Goal: Task Accomplishment & Management: Complete application form

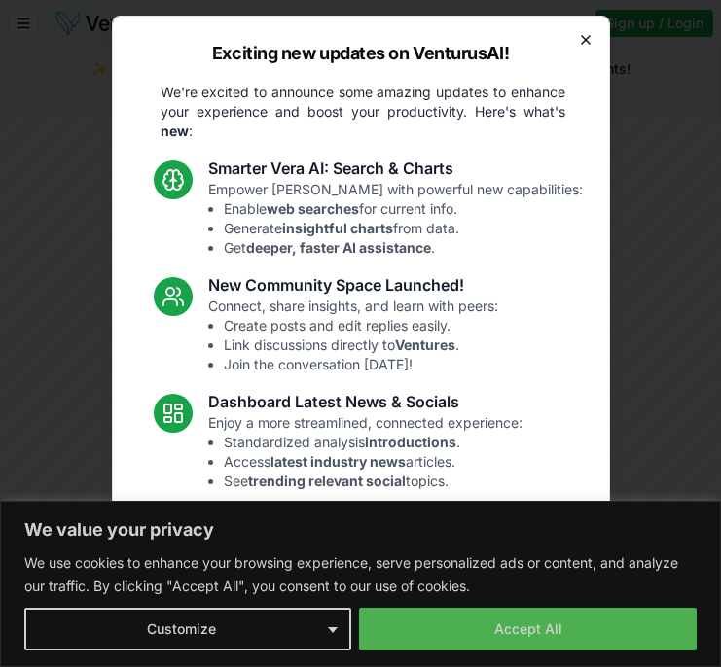
click at [589, 43] on icon "button" at bounding box center [586, 40] width 16 height 16
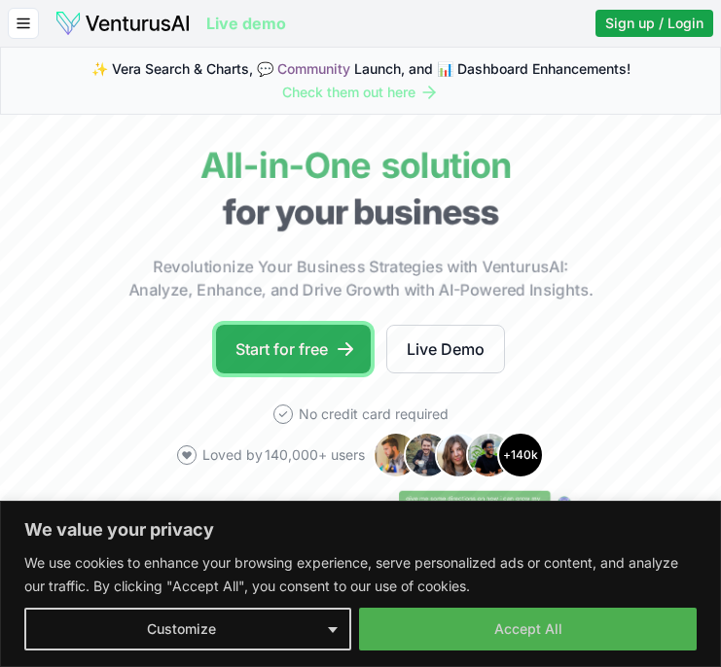
click at [322, 344] on link "Start for free" at bounding box center [293, 349] width 155 height 49
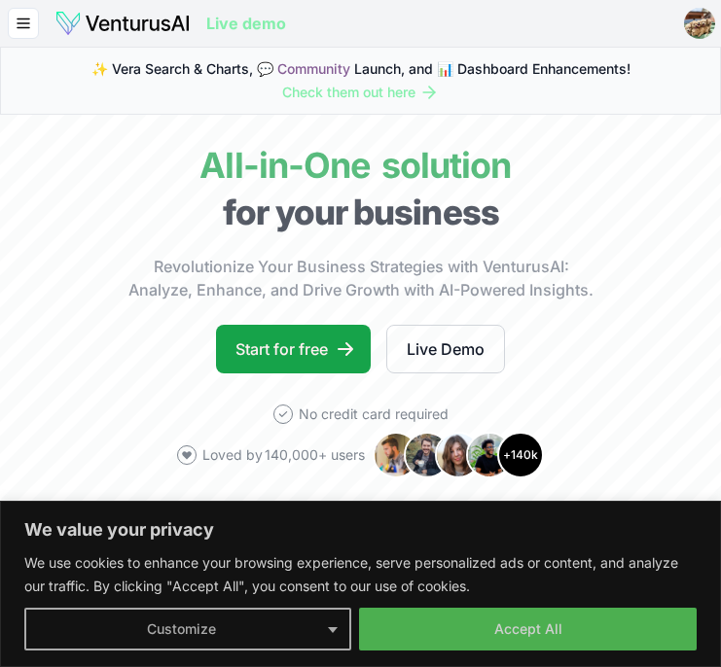
click at [337, 624] on button "Customize" at bounding box center [187, 629] width 327 height 43
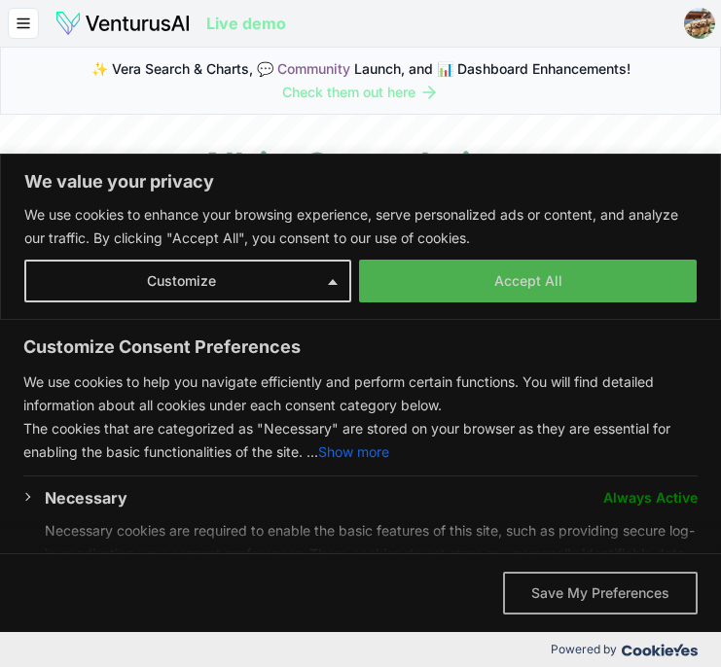
click at [560, 593] on button "Save My Preferences" at bounding box center [600, 593] width 194 height 43
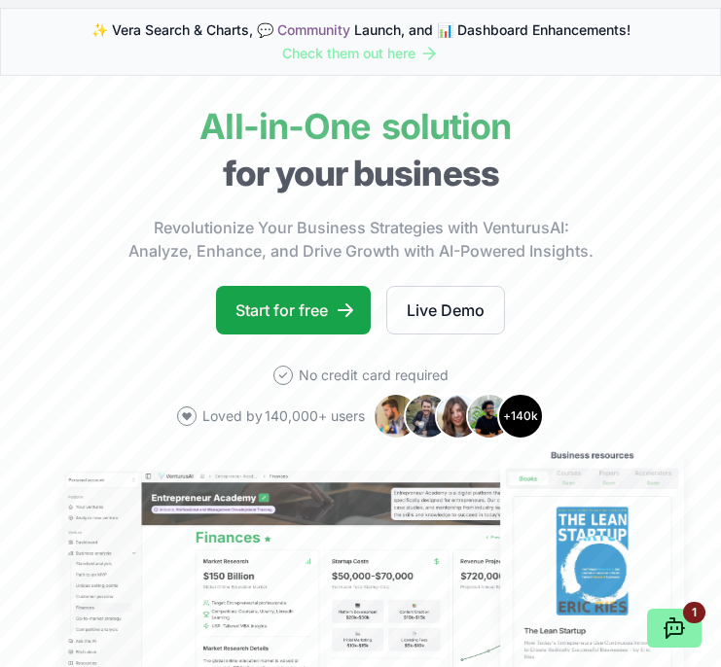
scroll to position [41, 0]
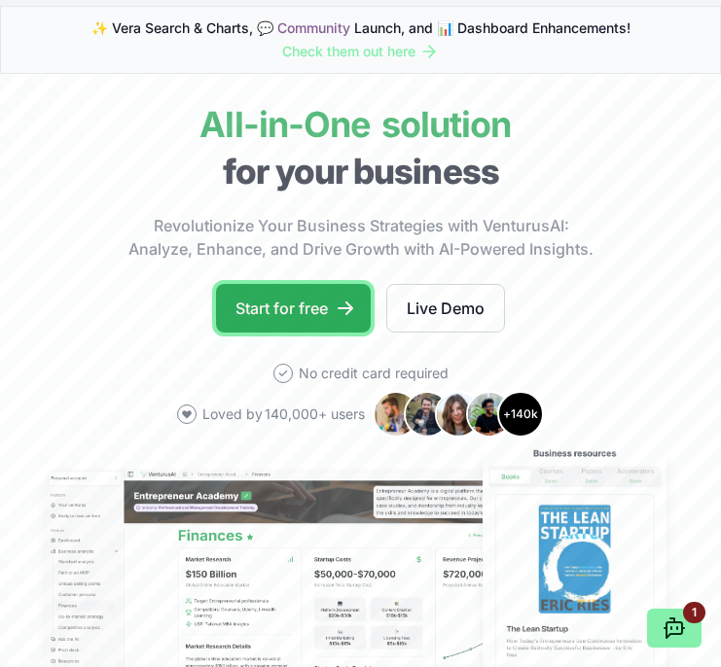
click at [256, 316] on link "Start for free" at bounding box center [293, 308] width 155 height 49
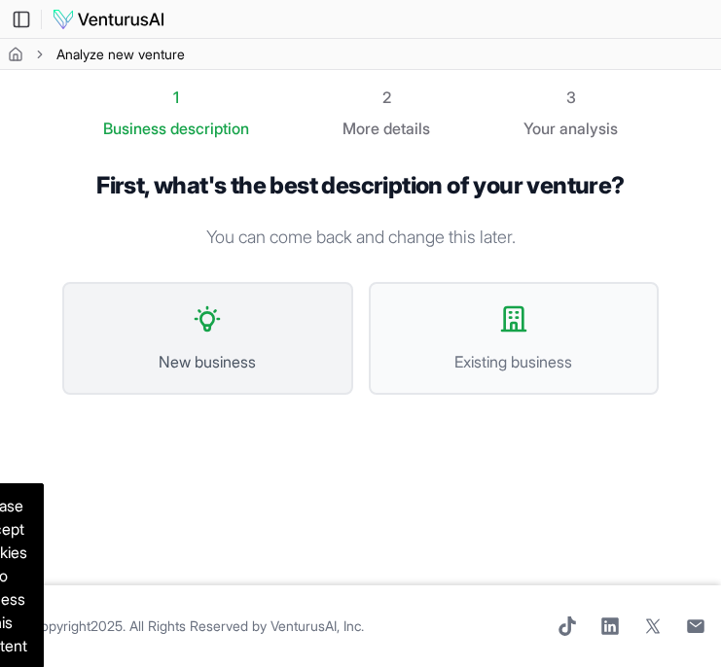
click at [265, 360] on span "New business" at bounding box center [208, 361] width 248 height 23
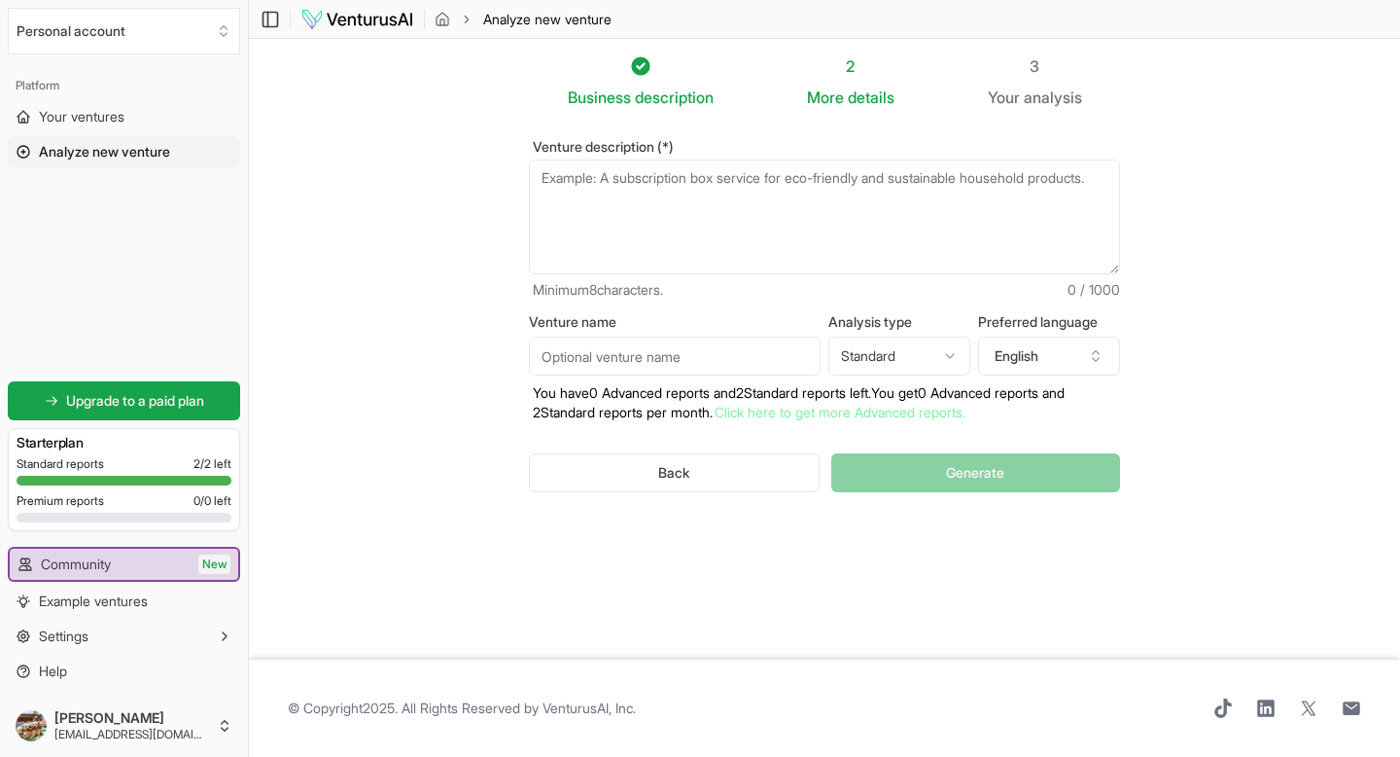
click at [720, 348] on html "We value your privacy We use cookies to enhance your browsing experience, serve…" at bounding box center [700, 378] width 1400 height 757
click at [720, 355] on html "We value your privacy We use cookies to enhance your browsing experience, serve…" at bounding box center [700, 378] width 1400 height 757
click at [676, 215] on textarea "Venture description (*)" at bounding box center [824, 216] width 591 height 115
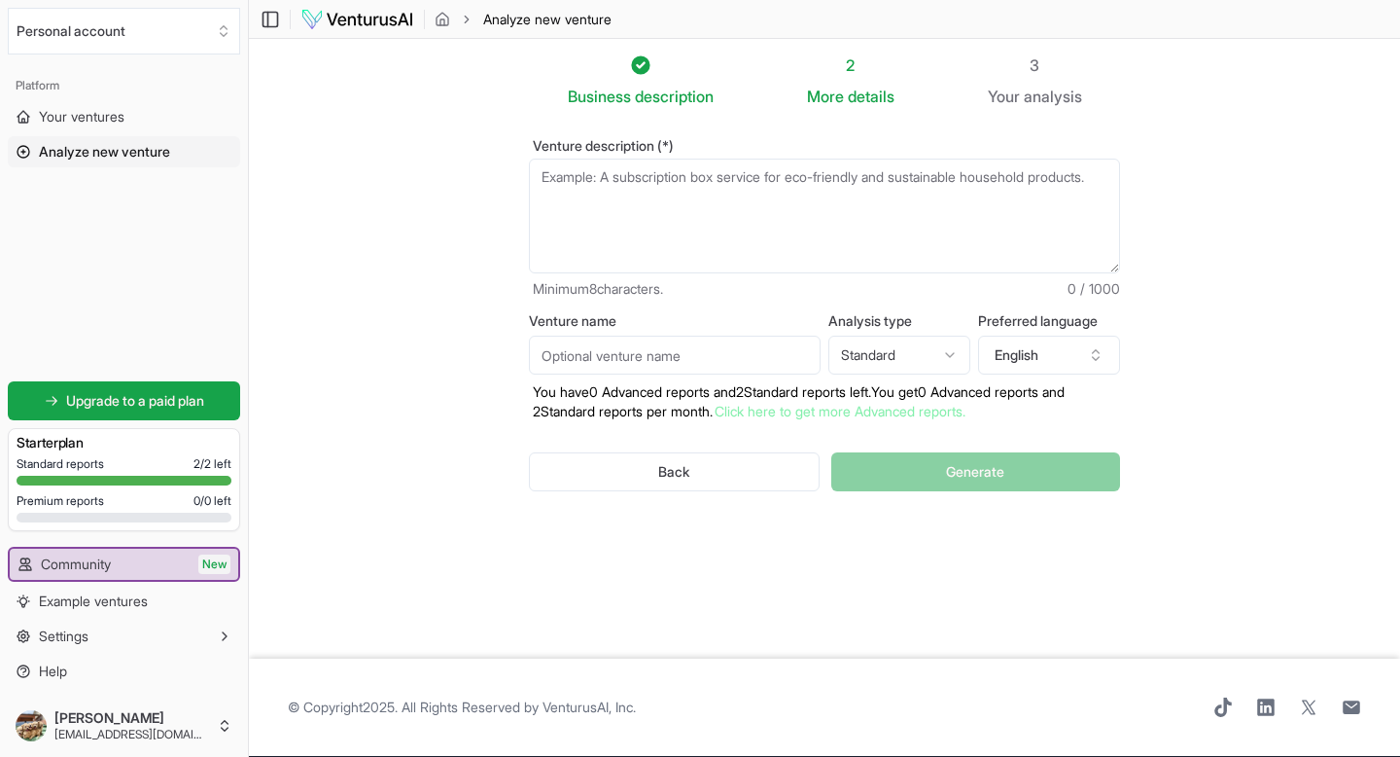
click at [635, 170] on textarea "Venture description (*)" at bounding box center [824, 216] width 591 height 115
paste textarea "This business concept introduces a luxury car rental and sales platform designe…"
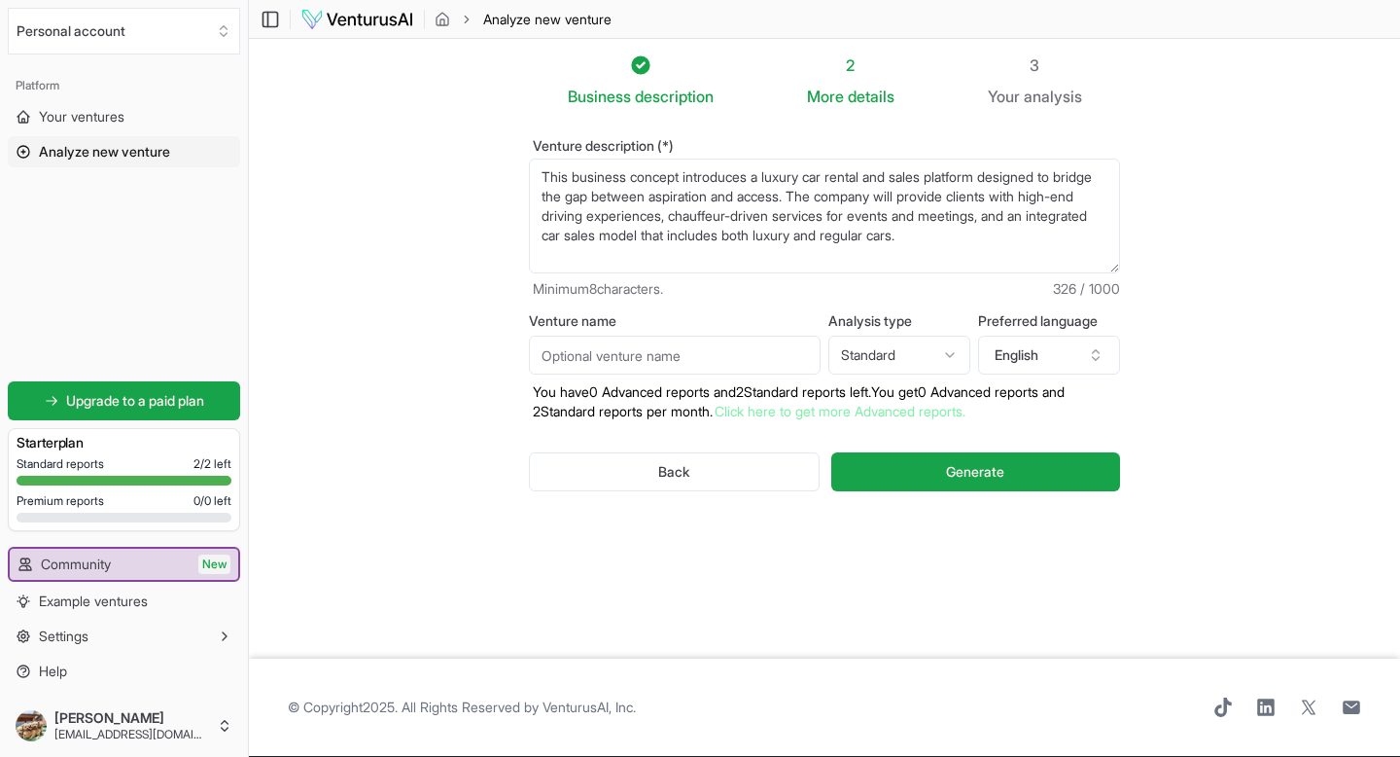
drag, startPoint x: 850, startPoint y: 197, endPoint x: 1008, endPoint y: 242, distance: 164.7
click at [720, 242] on textarea "This business concept introduces a luxury car rental and sales platform designe…" at bounding box center [824, 216] width 591 height 115
click at [720, 264] on textarea "This business concept introduces a luxury car rental and sales platform designe…" at bounding box center [824, 216] width 591 height 115
drag, startPoint x: 852, startPoint y: 202, endPoint x: 971, endPoint y: 259, distance: 131.4
click at [720, 259] on textarea "This business concept introduces a luxury car rental and sales platform designe…" at bounding box center [824, 216] width 591 height 115
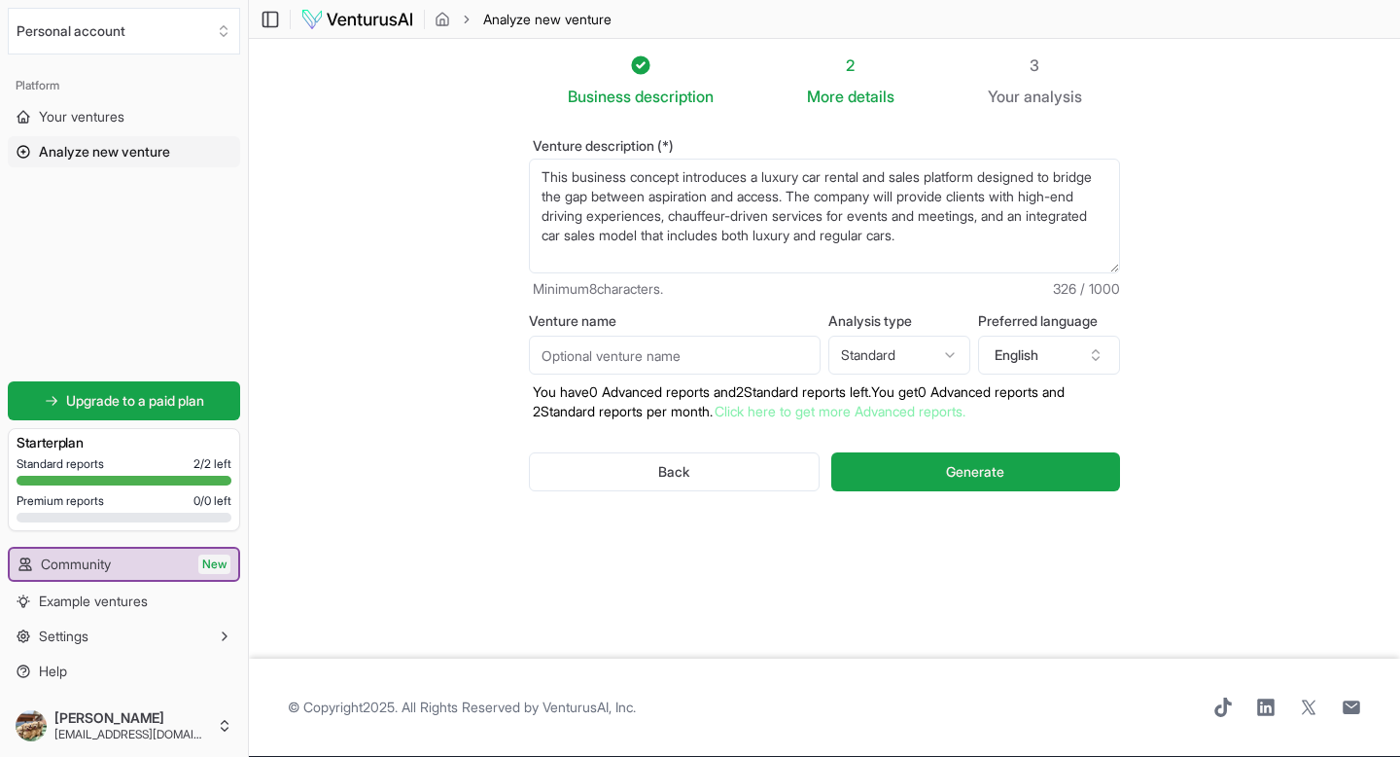
click at [0, 0] on div at bounding box center [0, 0] width 0 height 0
click at [720, 194] on textarea "This business concept introduces a luxury car rental and sales platform designe…" at bounding box center [824, 216] width 591 height 115
click at [720, 236] on textarea "This business concept introduces a luxury car rental and sales platform designe…" at bounding box center [824, 216] width 591 height 115
click at [643, 251] on textarea "This business concept introduces a luxury car rental and sales platform designe…" at bounding box center [824, 216] width 591 height 115
click at [720, 259] on textarea "This business concept introduces a luxury car rental and sales platform designe…" at bounding box center [824, 216] width 591 height 115
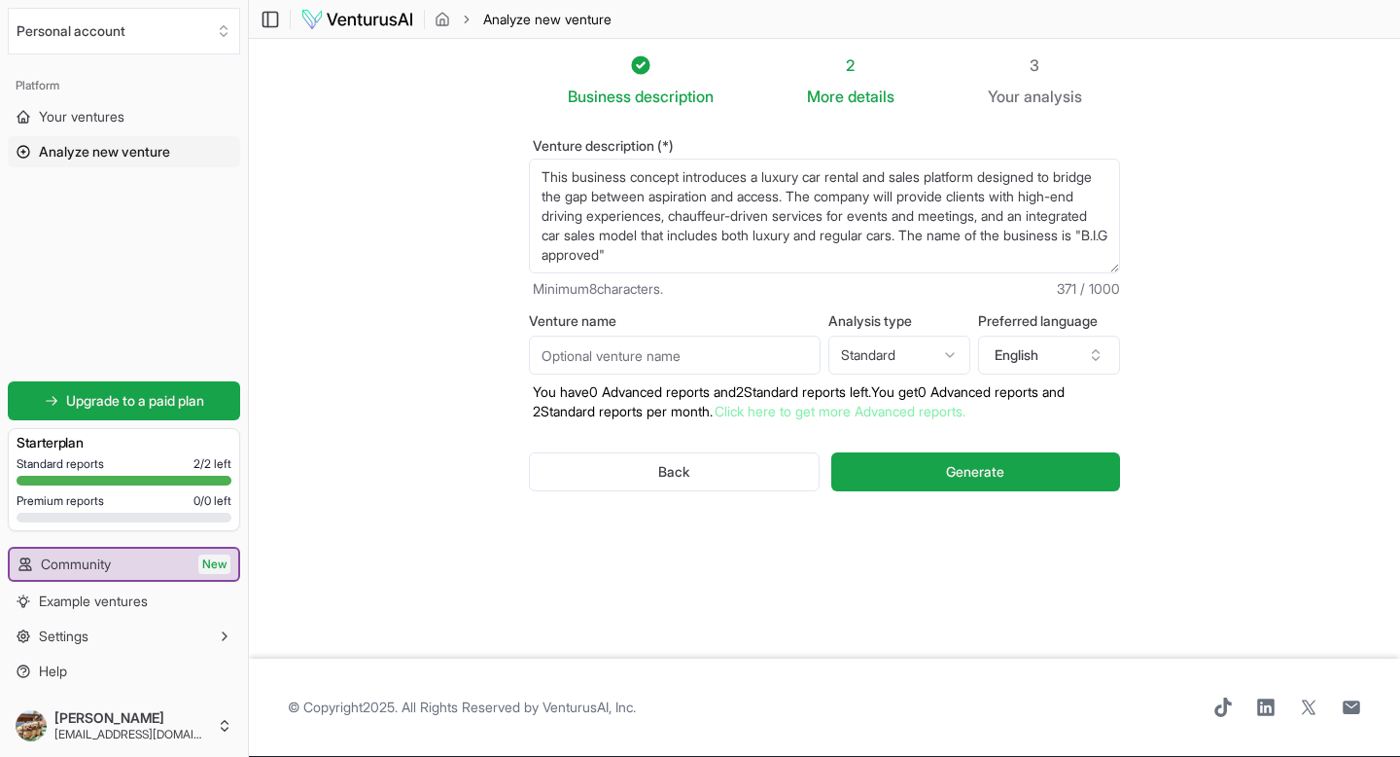
scroll to position [10, 0]
click at [720, 248] on textarea "This business concept introduces a luxury car rental and sales platform designe…" at bounding box center [824, 216] width 591 height 115
click at [548, 251] on textarea "This business concept introduces a luxury car rental and sales platform designe…" at bounding box center [824, 216] width 591 height 115
click at [547, 264] on textarea "This business concept introduces a luxury car rental and sales platform designe…" at bounding box center [824, 216] width 591 height 115
paste textarea "2. Market Opportunity • Growing demand for luxury experiences among middle- and…"
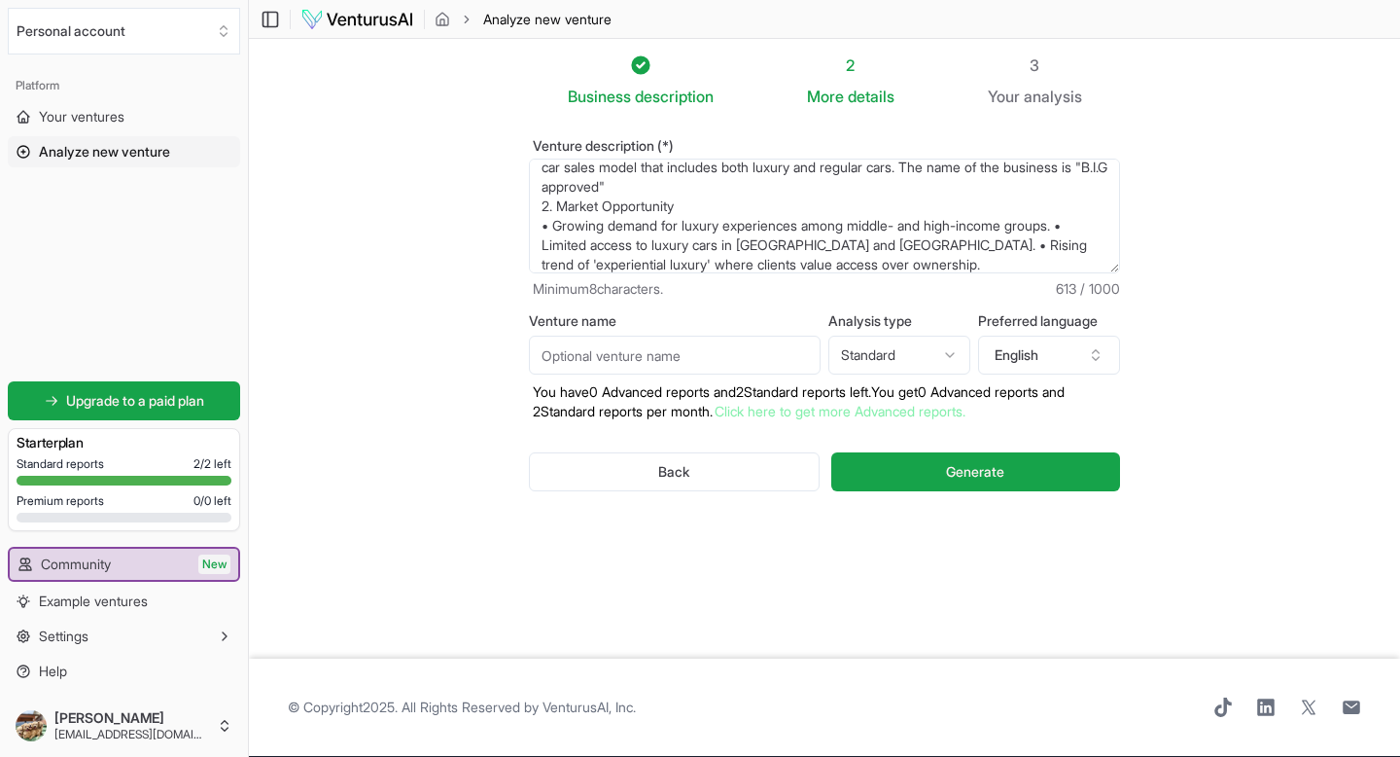
scroll to position [88, 0]
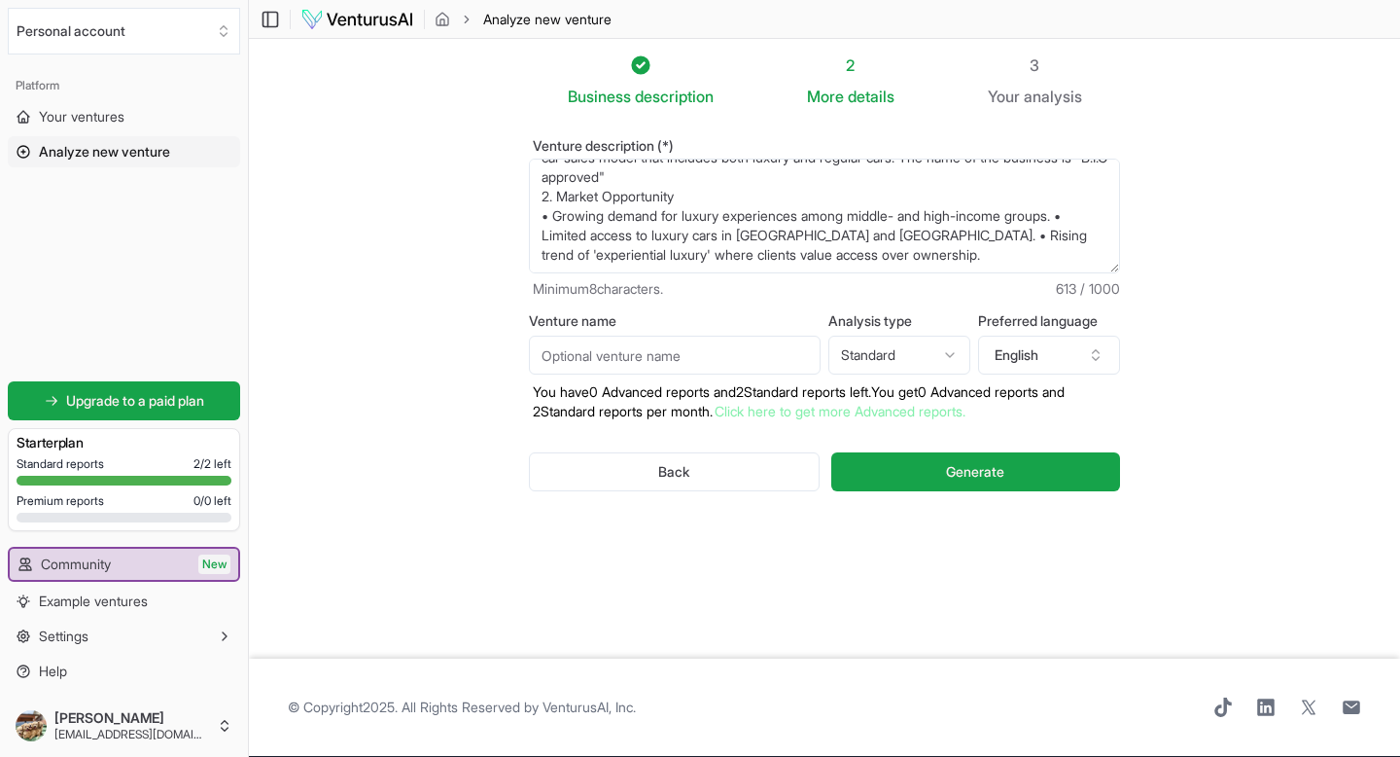
paste textarea "Allow luxury car owners to earn passive income by listing their vehicles. • Pro…"
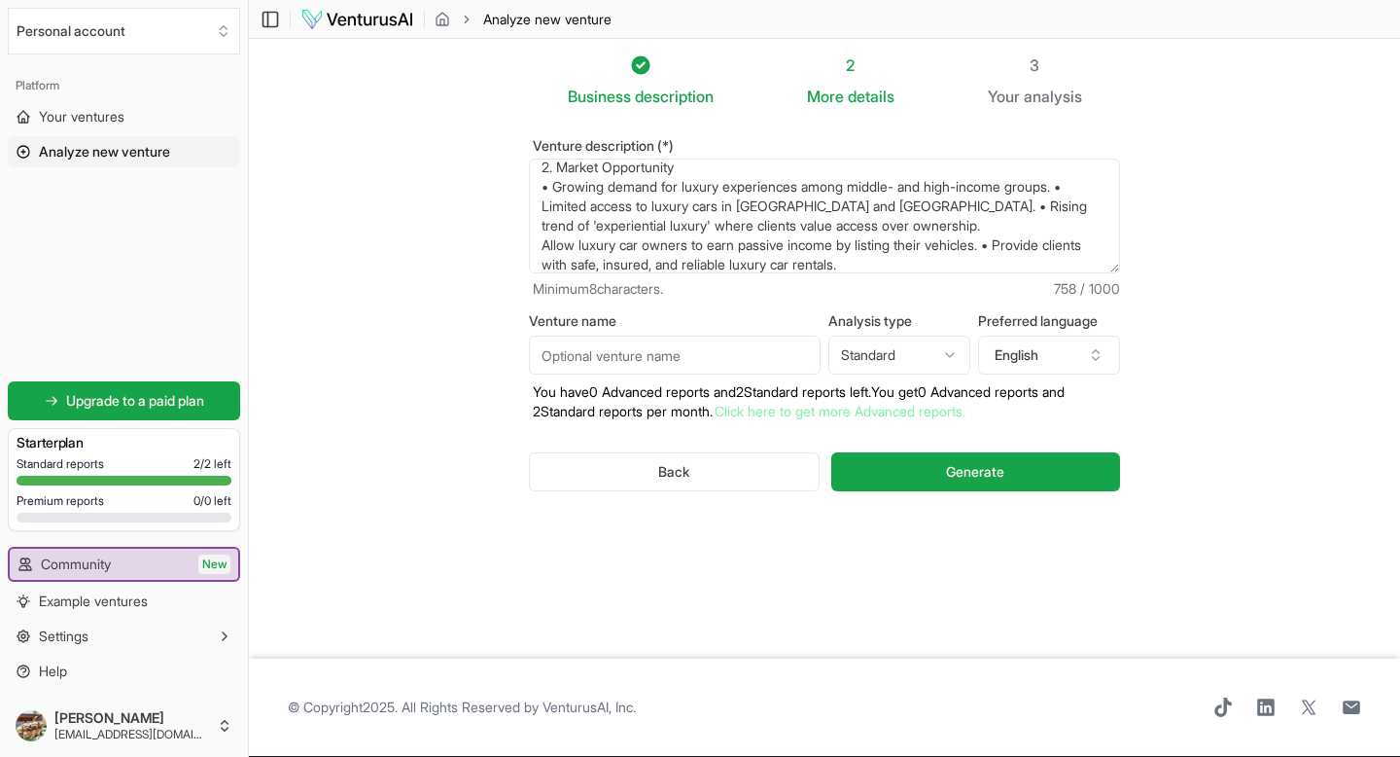
scroll to position [126, 0]
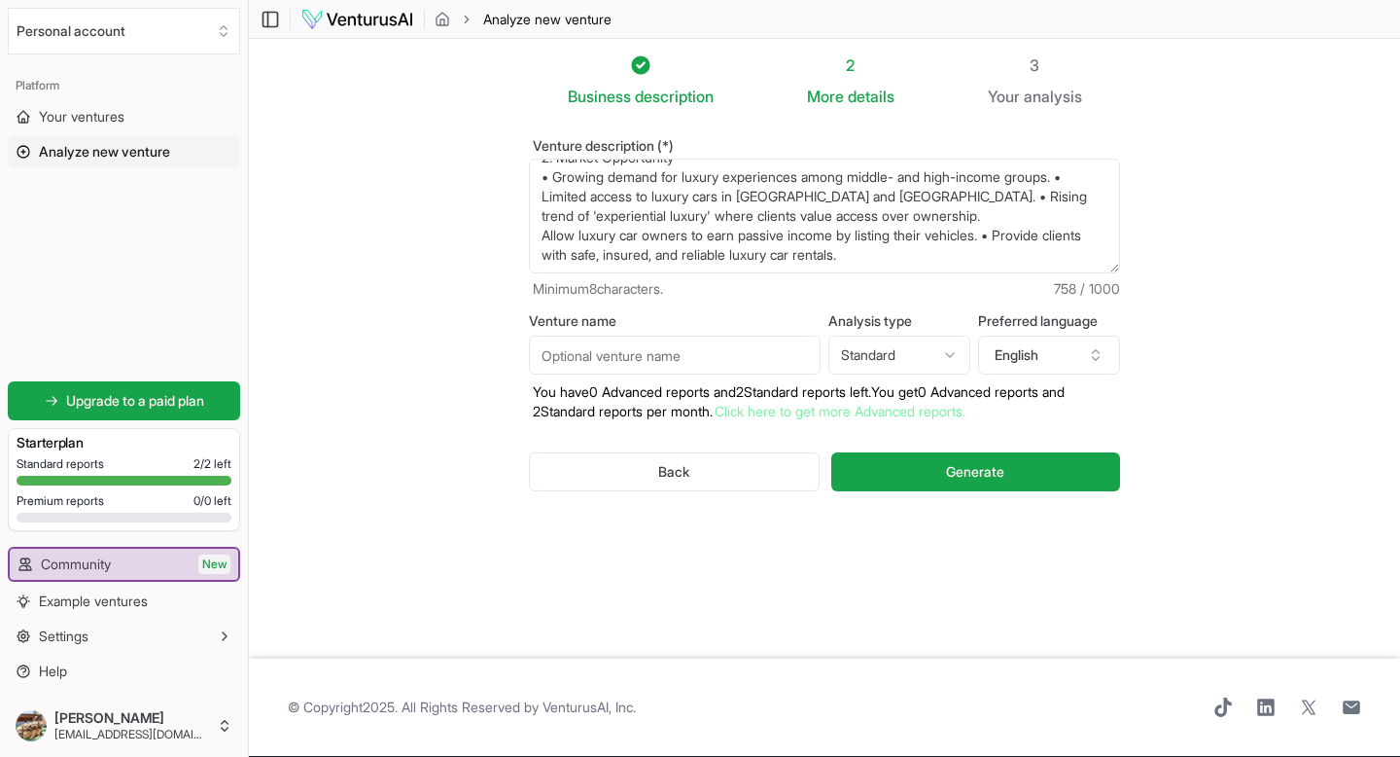
paste textarea "Why Investors Should Join • Access to a rapidly growing luxury and experiential…"
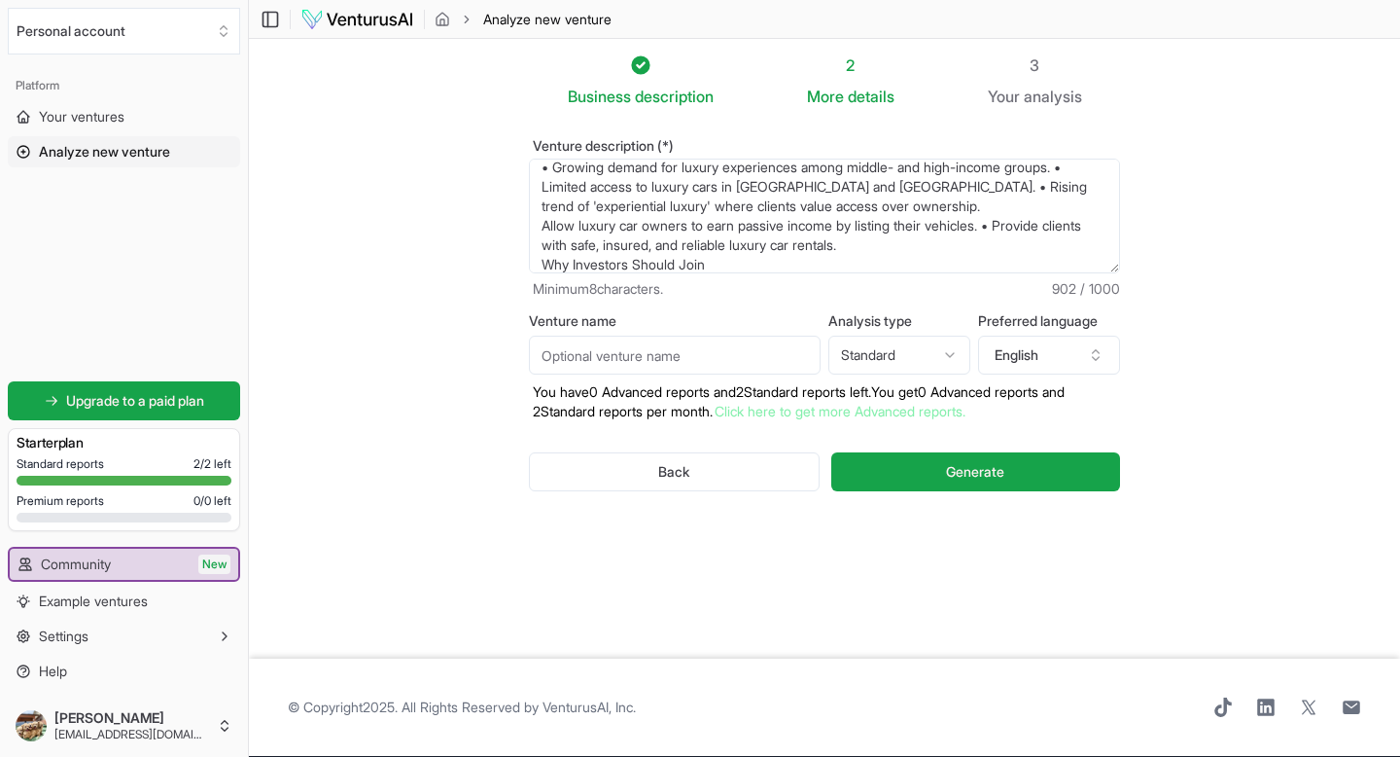
scroll to position [165, 0]
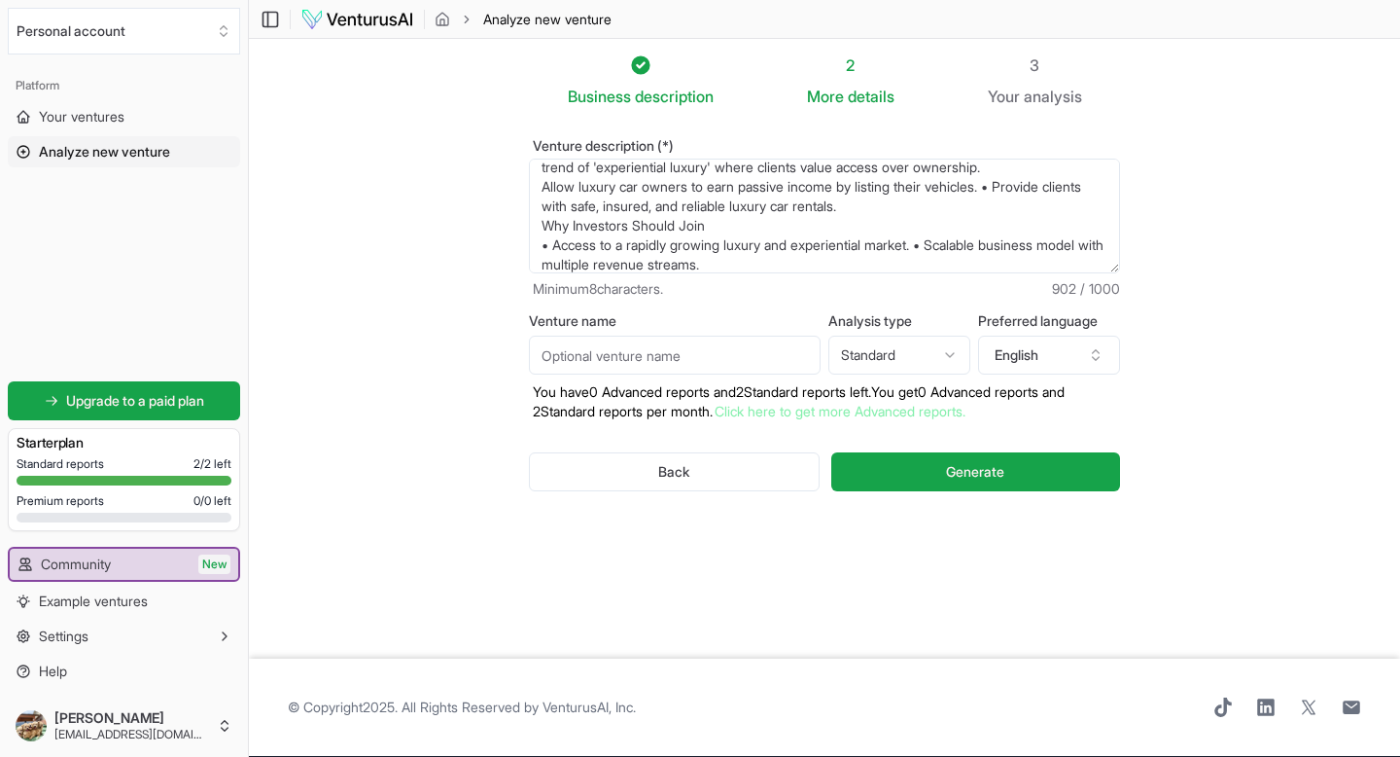
click at [720, 353] on input "Venture name" at bounding box center [675, 354] width 292 height 39
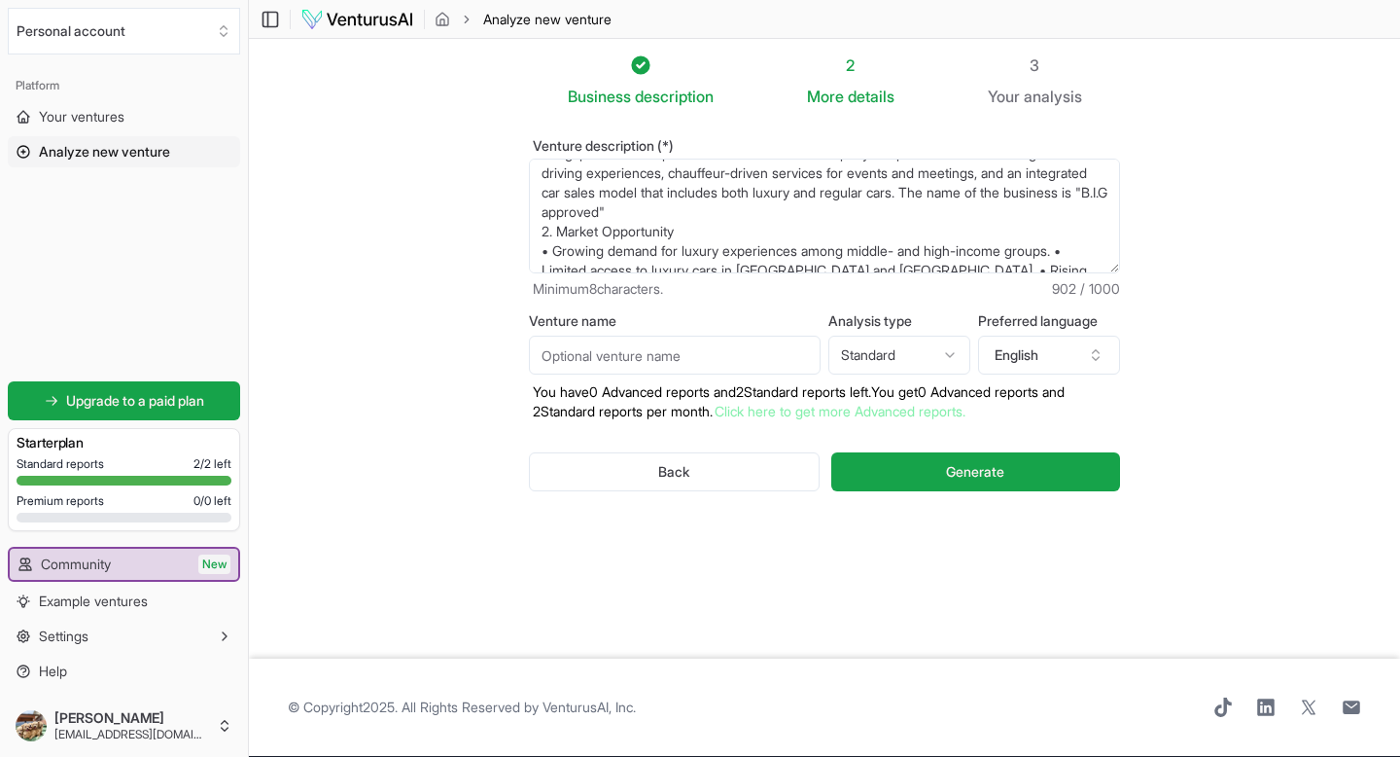
scroll to position [28, 0]
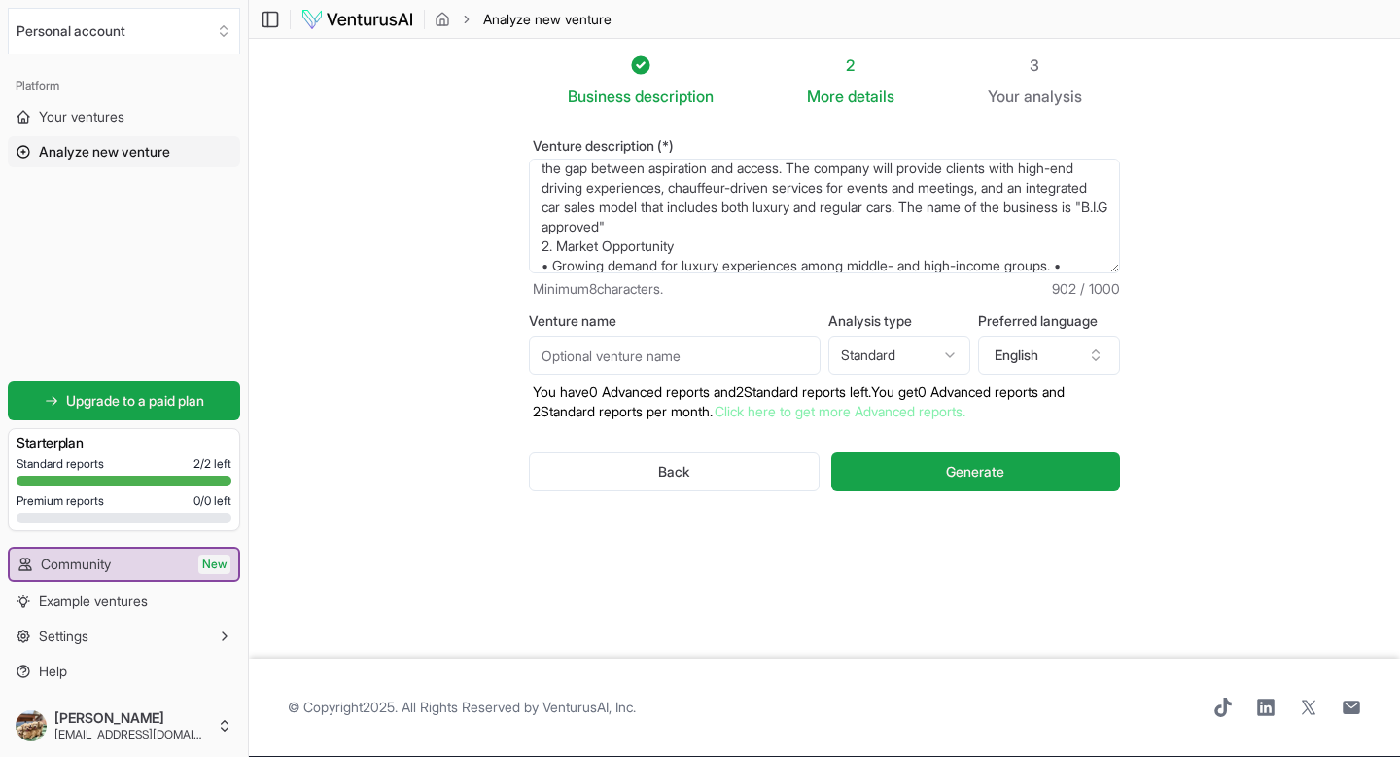
drag, startPoint x: 1014, startPoint y: 205, endPoint x: 1051, endPoint y: 220, distance: 39.7
click at [720, 220] on textarea "This business concept introduces a luxury car rental and sales platform designe…" at bounding box center [824, 216] width 591 height 115
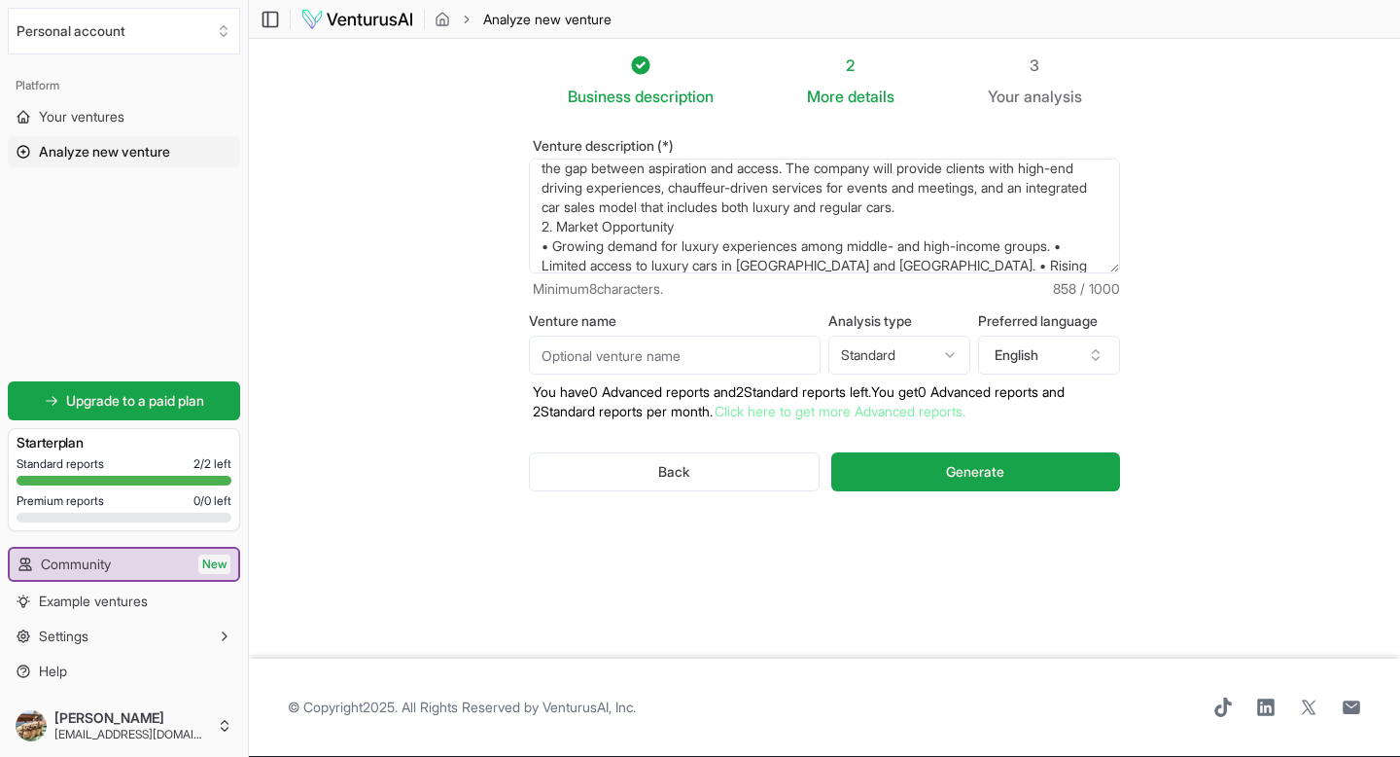
type textarea "This business concept introduces a luxury car rental and sales platform designe…"
click at [640, 361] on input "Venture name" at bounding box center [675, 354] width 292 height 39
type input "B.I.G Approved"
click at [720, 472] on button "Generate" at bounding box center [975, 471] width 289 height 39
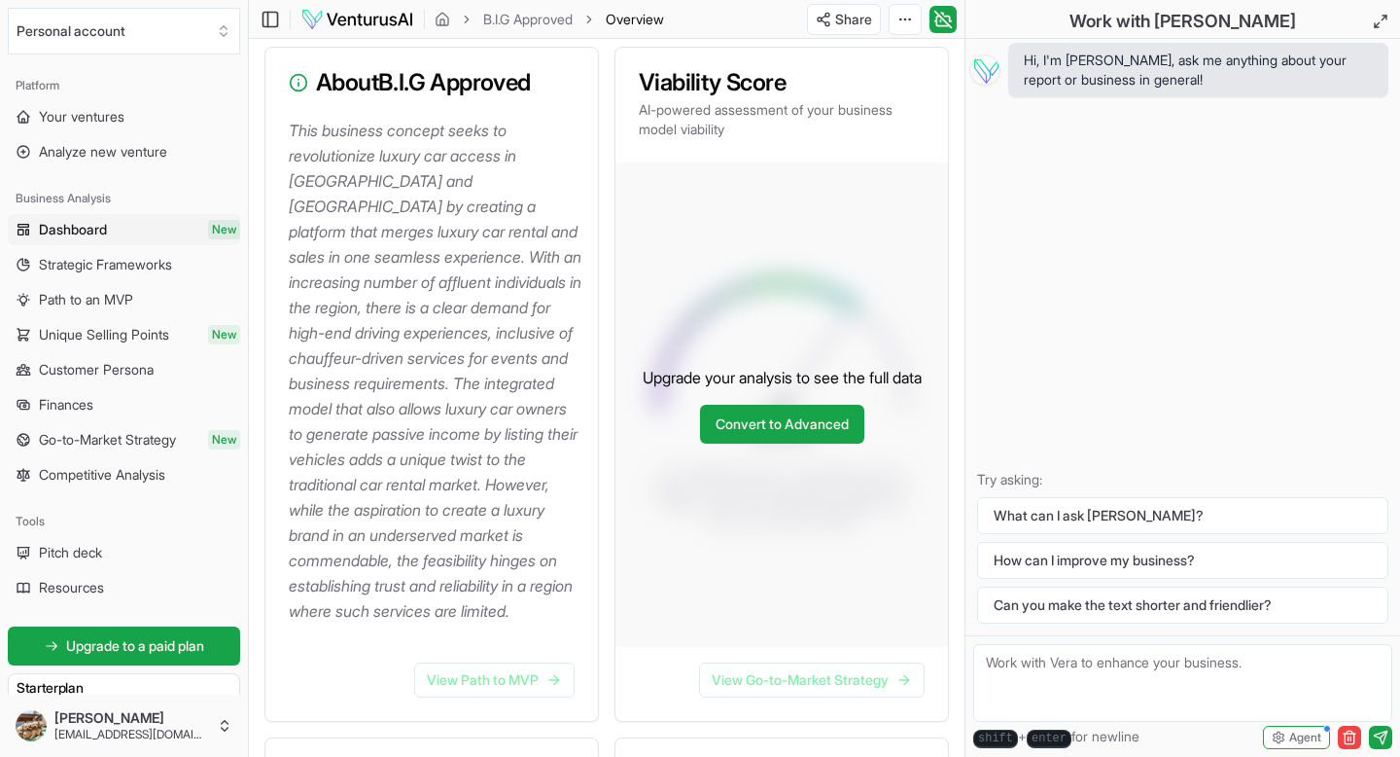
scroll to position [260, 0]
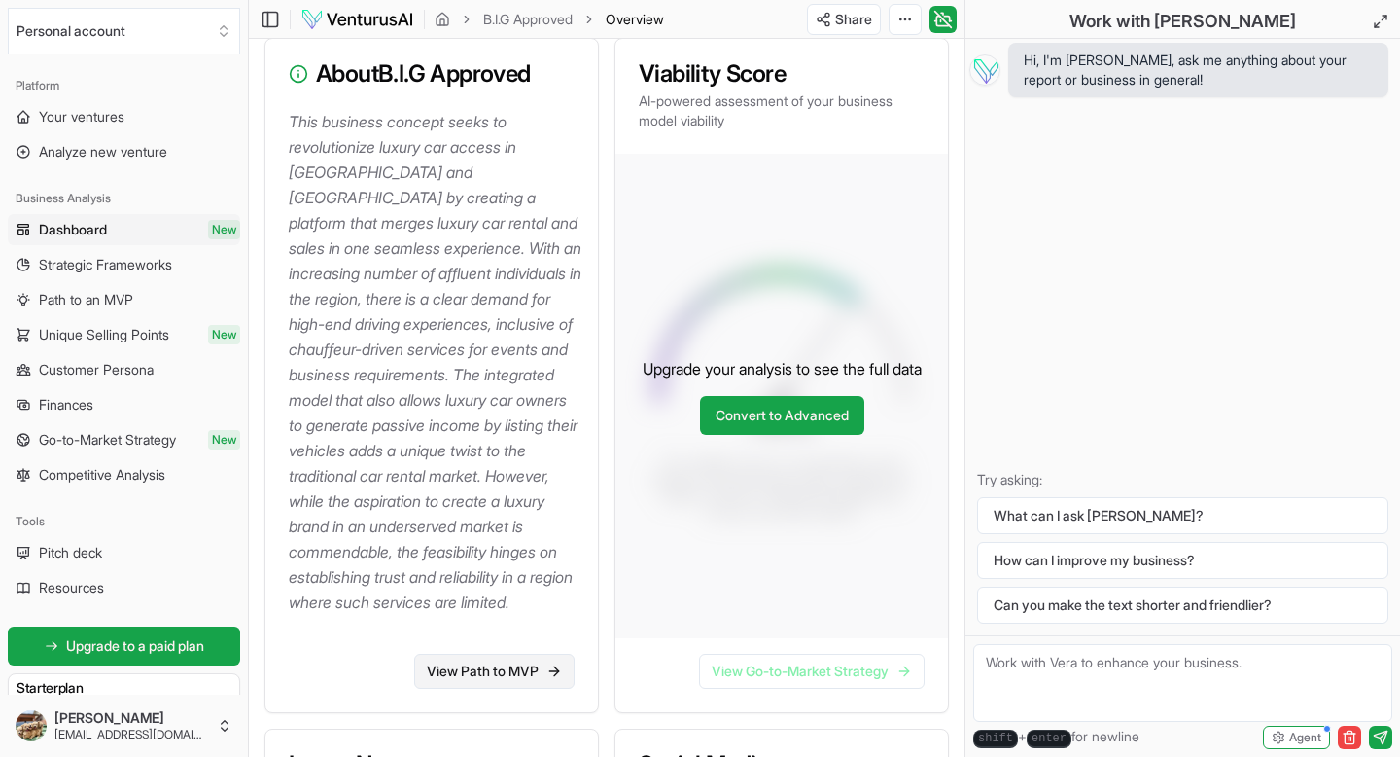
click at [485, 666] on link "View Path to MVP" at bounding box center [494, 670] width 160 height 35
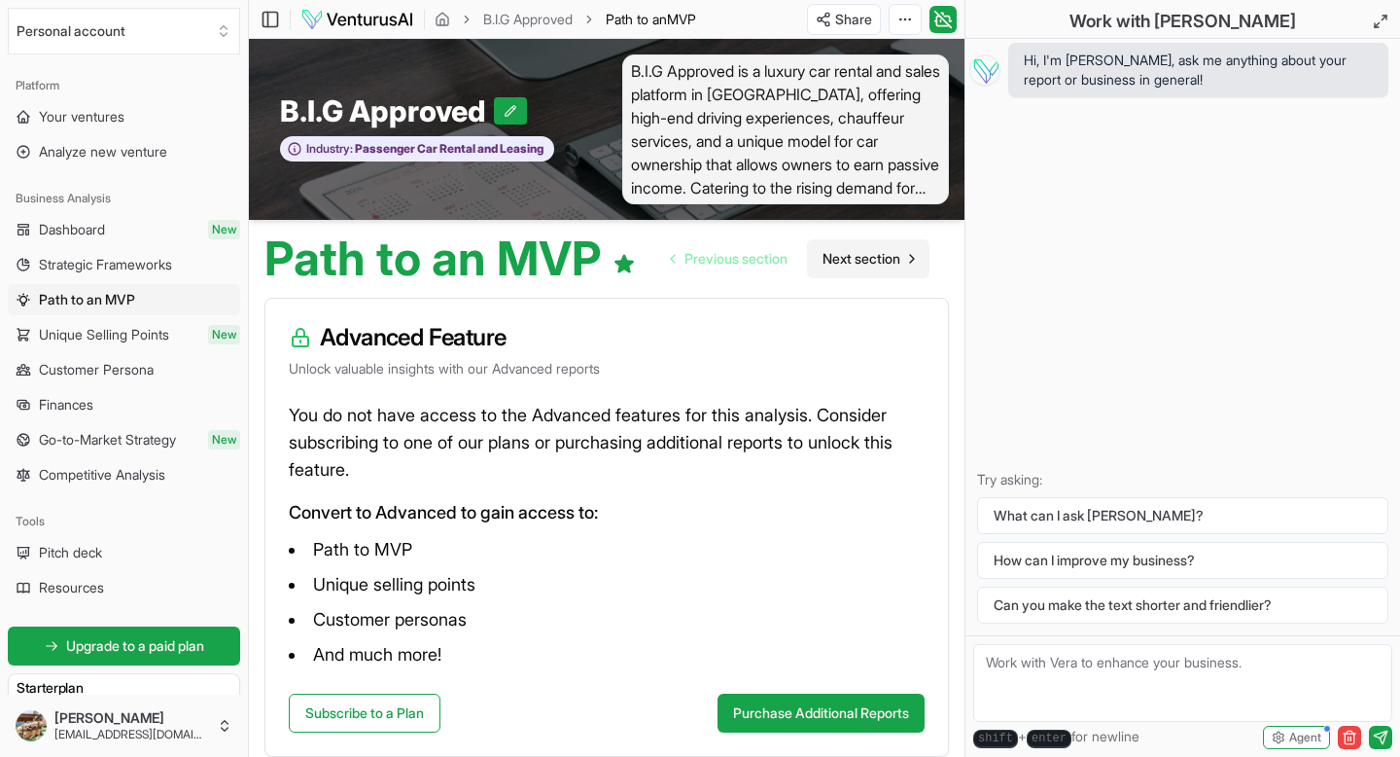
click at [720, 257] on span "Next section" at bounding box center [862, 258] width 78 height 19
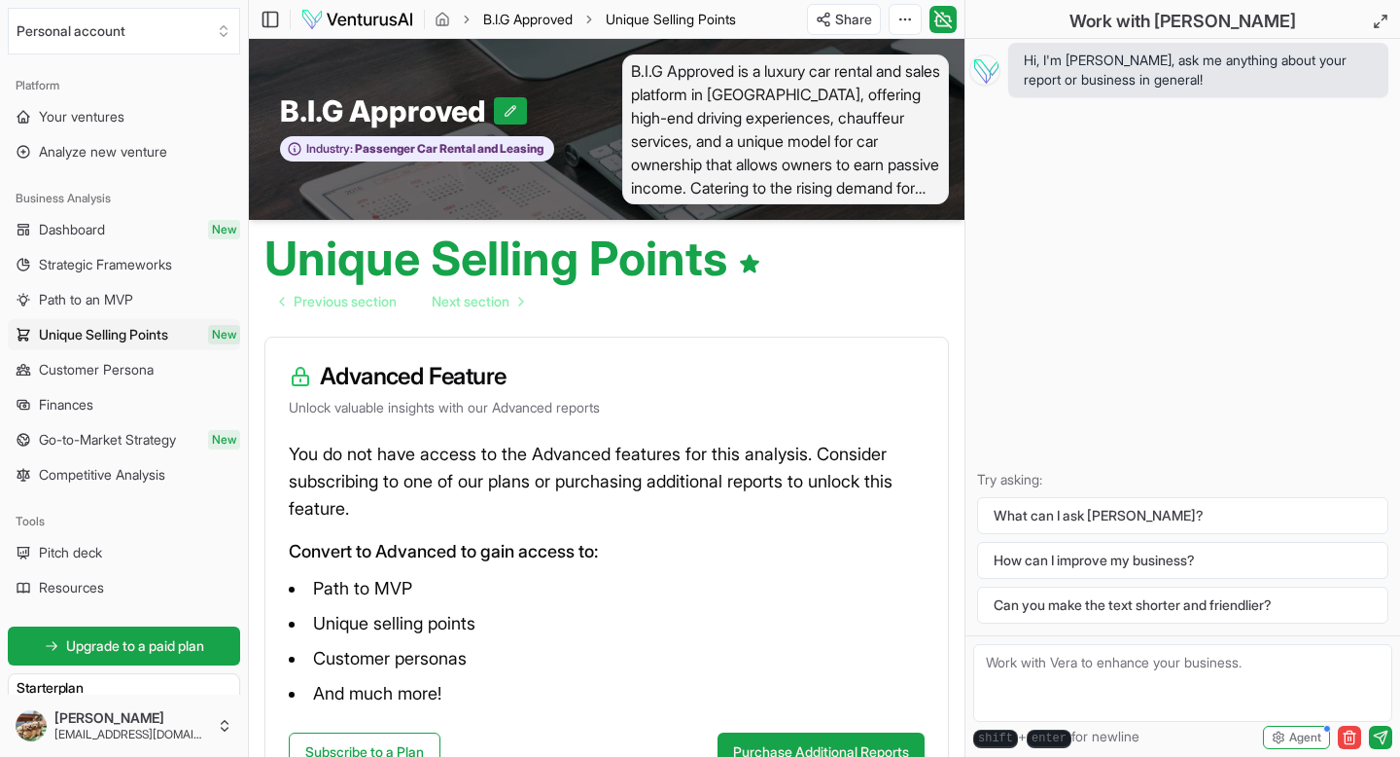
click at [556, 21] on link "B.I.G Approved" at bounding box center [527, 19] width 89 height 19
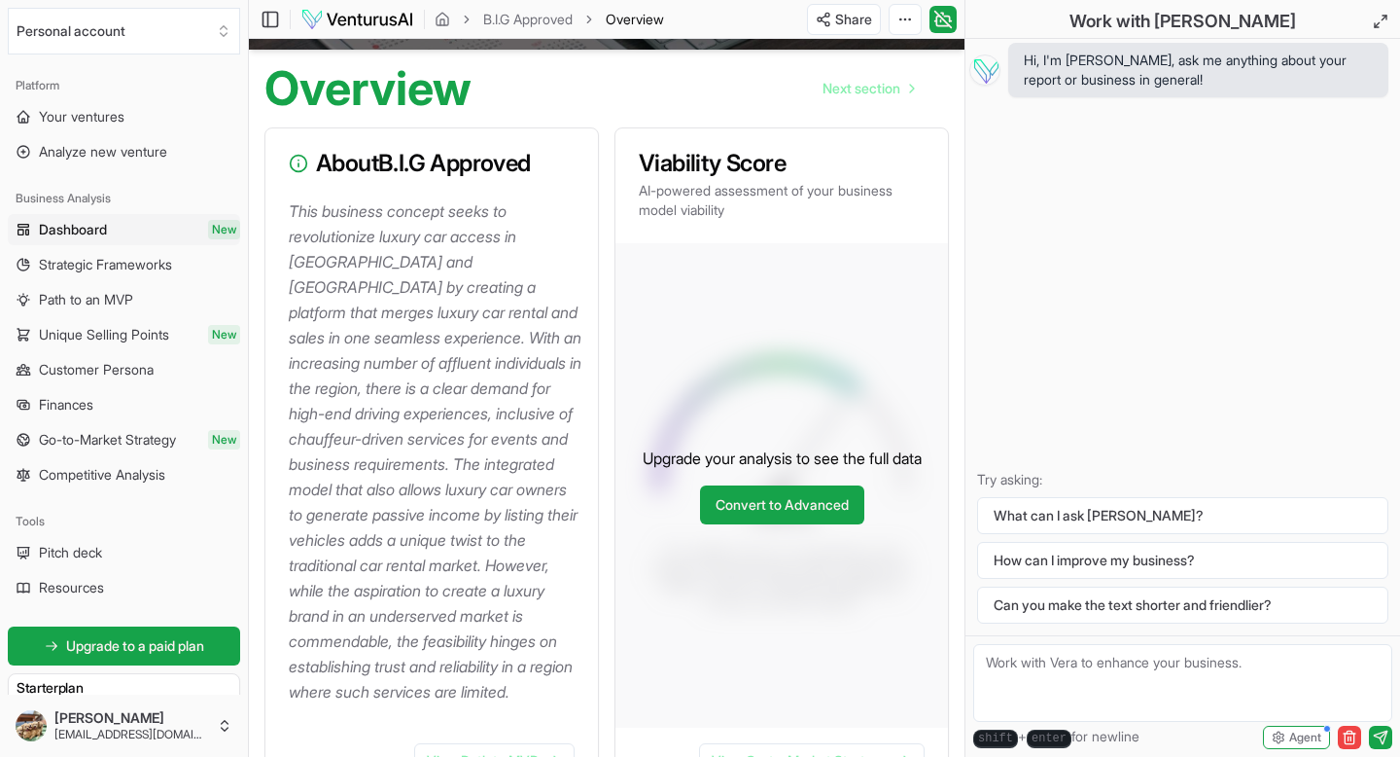
scroll to position [169, 0]
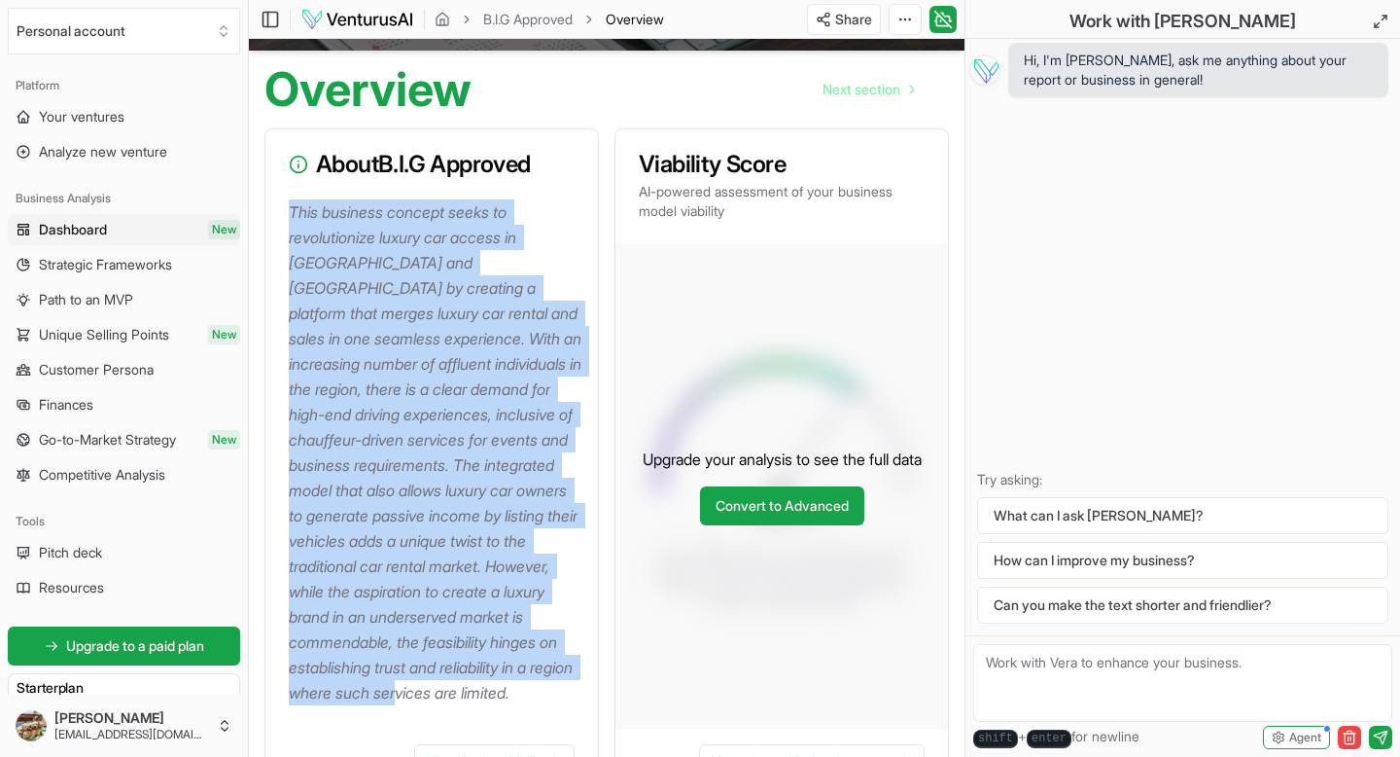
drag, startPoint x: 293, startPoint y: 213, endPoint x: 561, endPoint y: 713, distance: 567.3
click at [561, 666] on div "This business concept seeks to revolutionize luxury car access in [GEOGRAPHIC_D…" at bounding box center [431, 463] width 333 height 529
copy p "This business concept seeks to revolutionize luxury car access in [GEOGRAPHIC_D…"
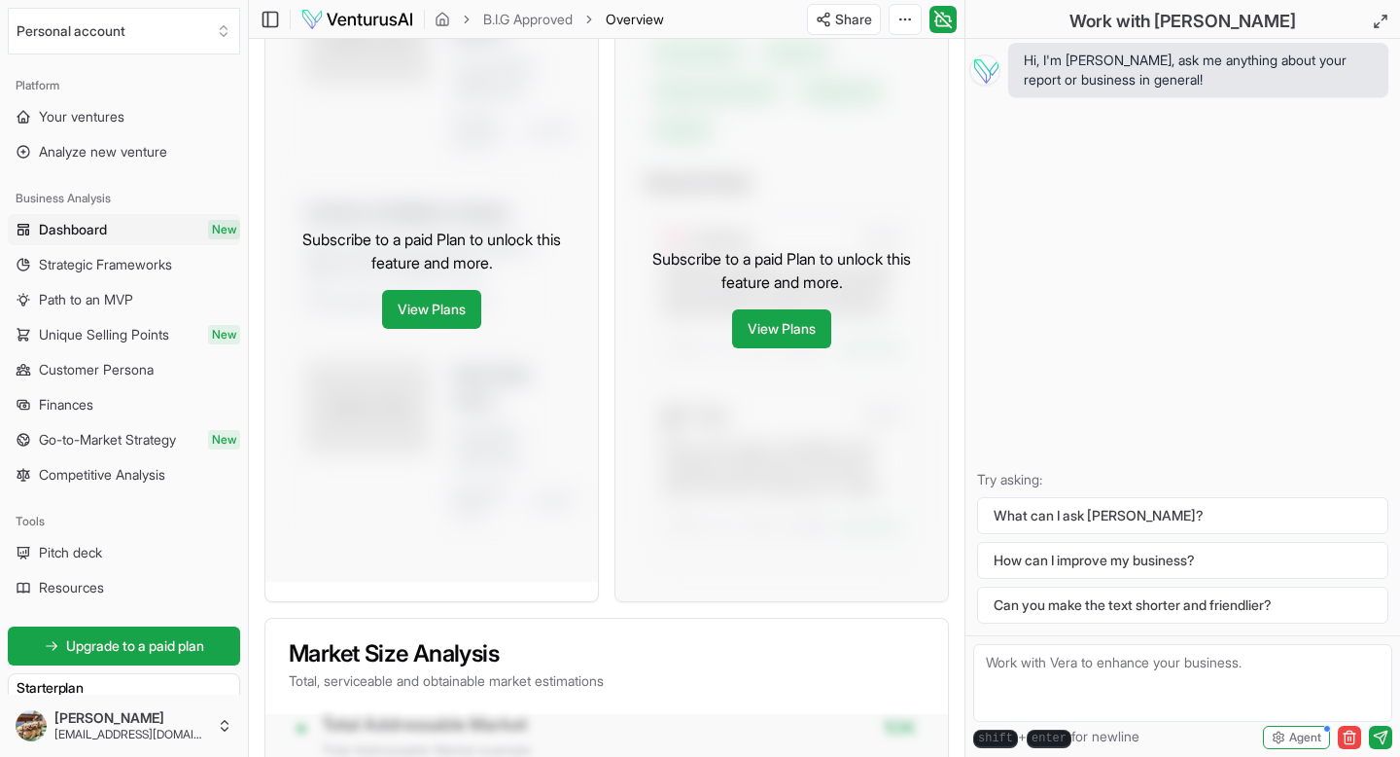
scroll to position [1112, 0]
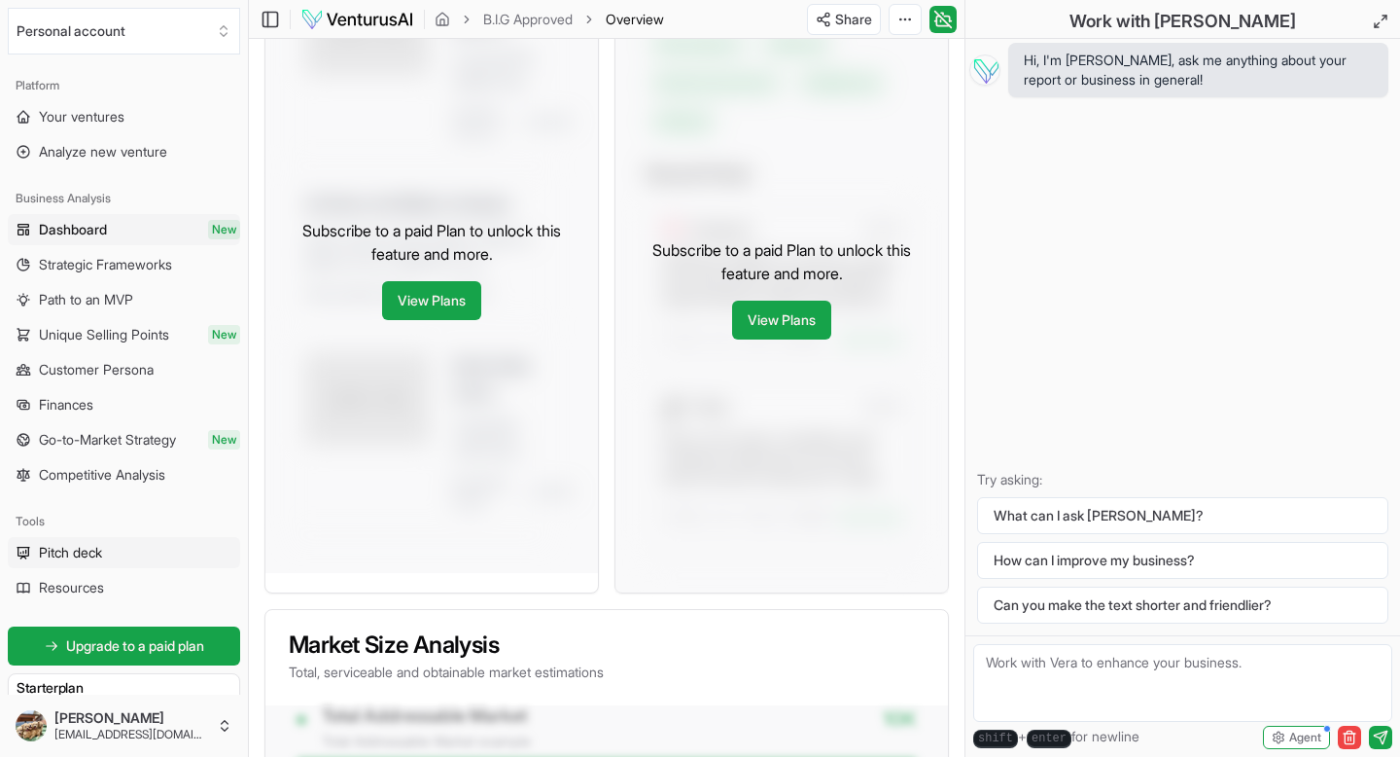
click at [71, 563] on link "Pitch deck" at bounding box center [124, 552] width 232 height 31
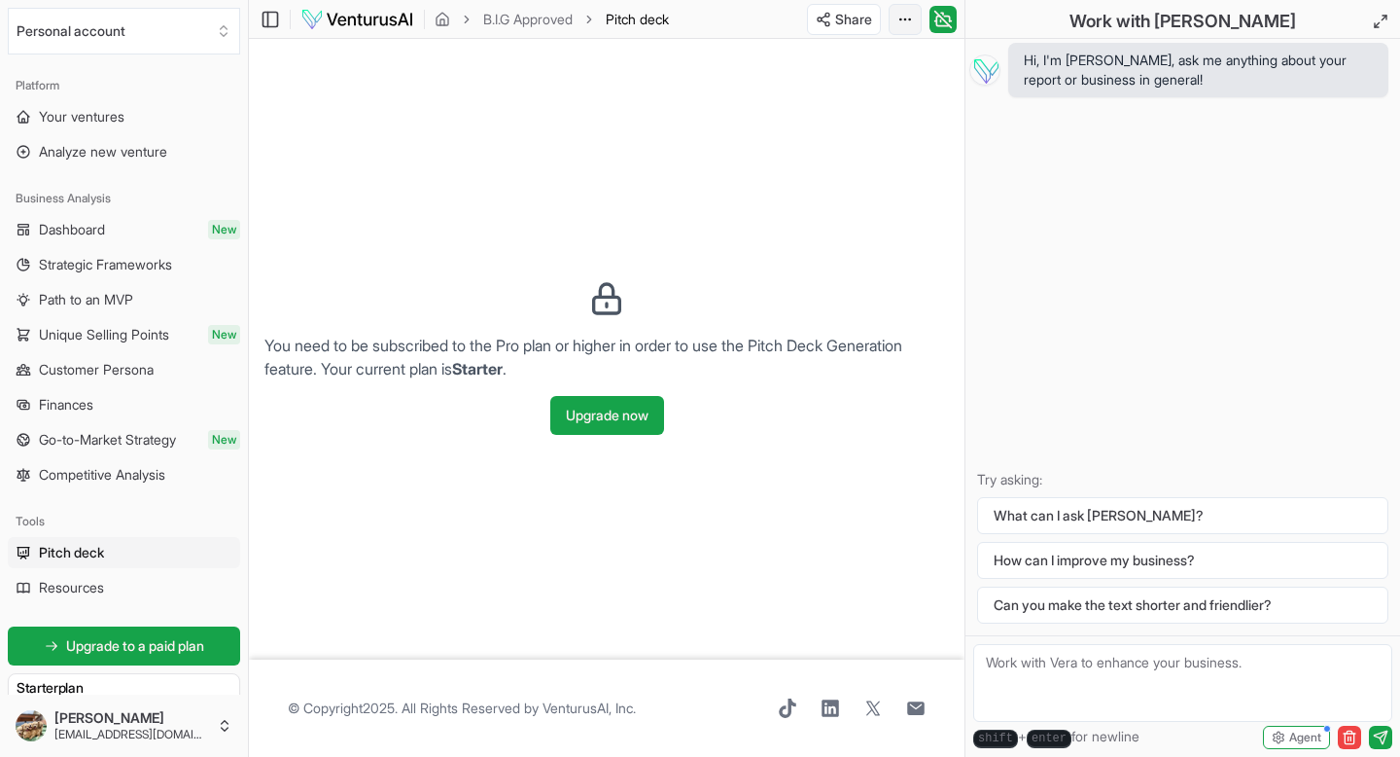
click at [720, 18] on html "We value your privacy We use cookies to enhance your browsing experience, serve…" at bounding box center [700, 378] width 1400 height 757
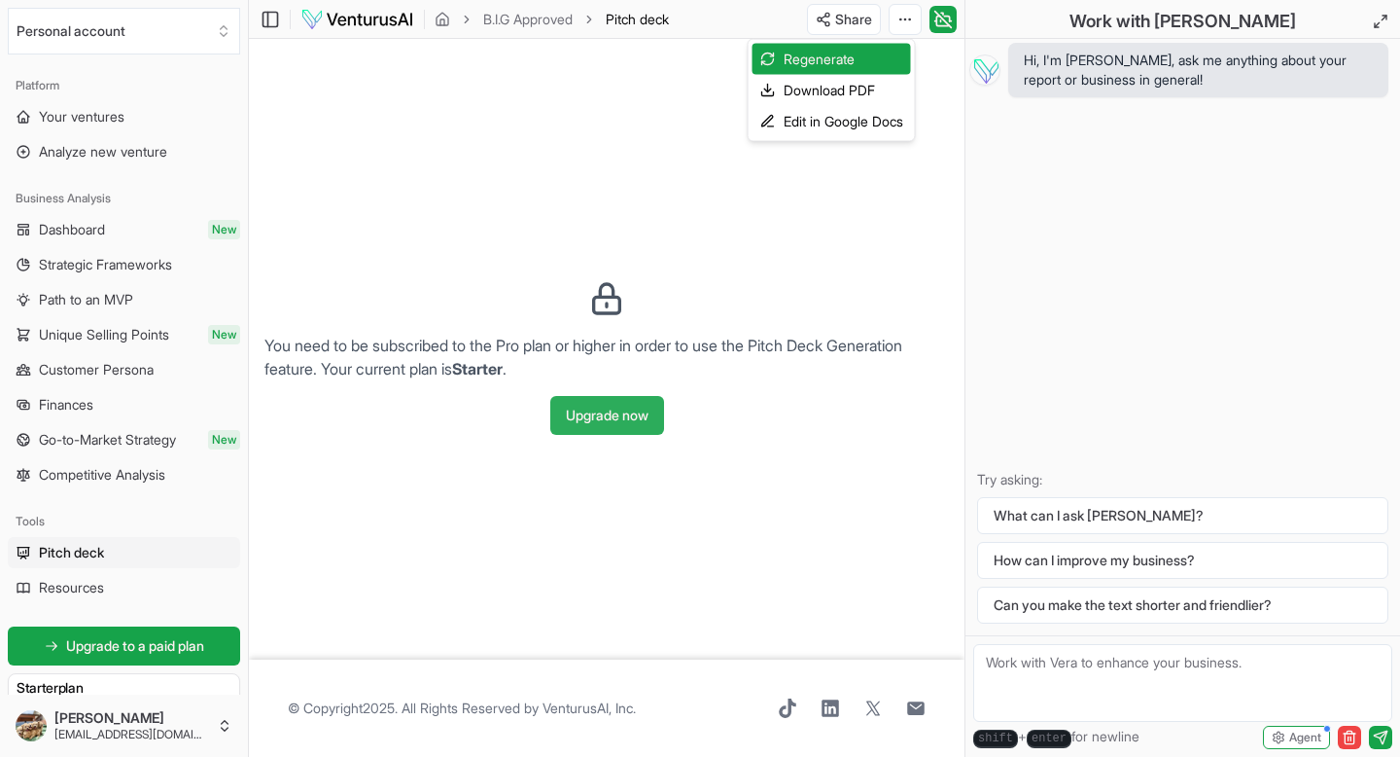
click at [618, 420] on html "We value your privacy We use cookies to enhance your browsing experience, serve…" at bounding box center [700, 378] width 1400 height 757
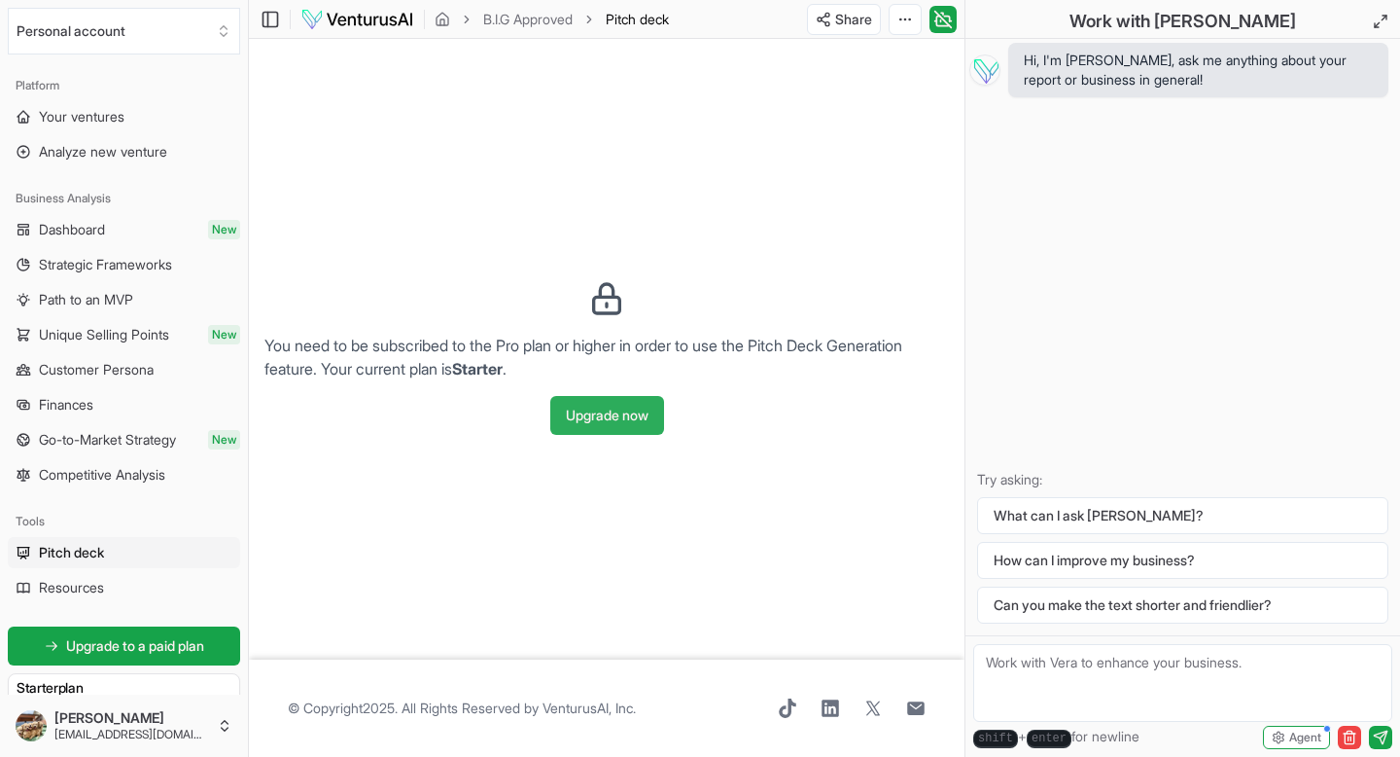
click at [618, 420] on button "Upgrade now" at bounding box center [607, 415] width 114 height 39
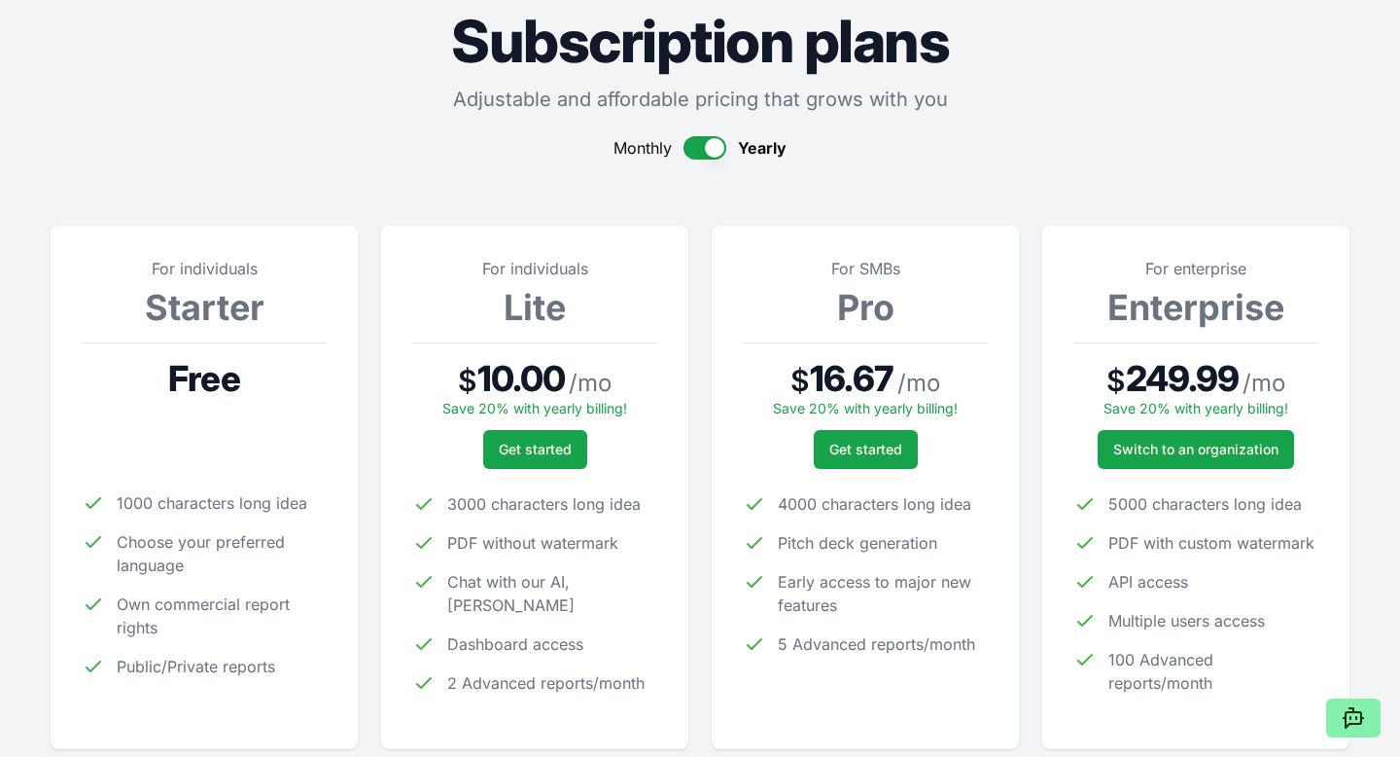
scroll to position [141, 0]
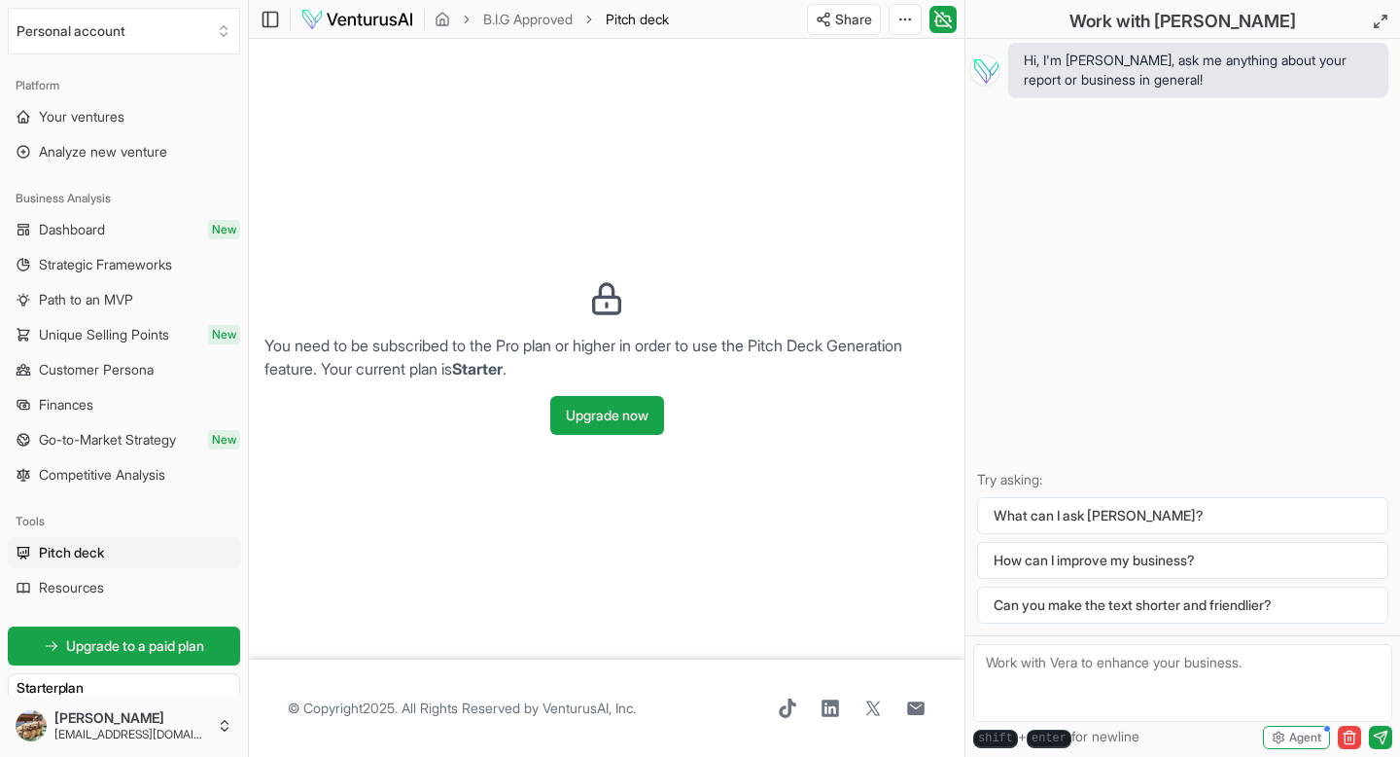
click at [720, 645] on textarea at bounding box center [1182, 683] width 419 height 78
paste textarea "This business concept seeks to revolutionize luxury car access in [GEOGRAPHIC_D…"
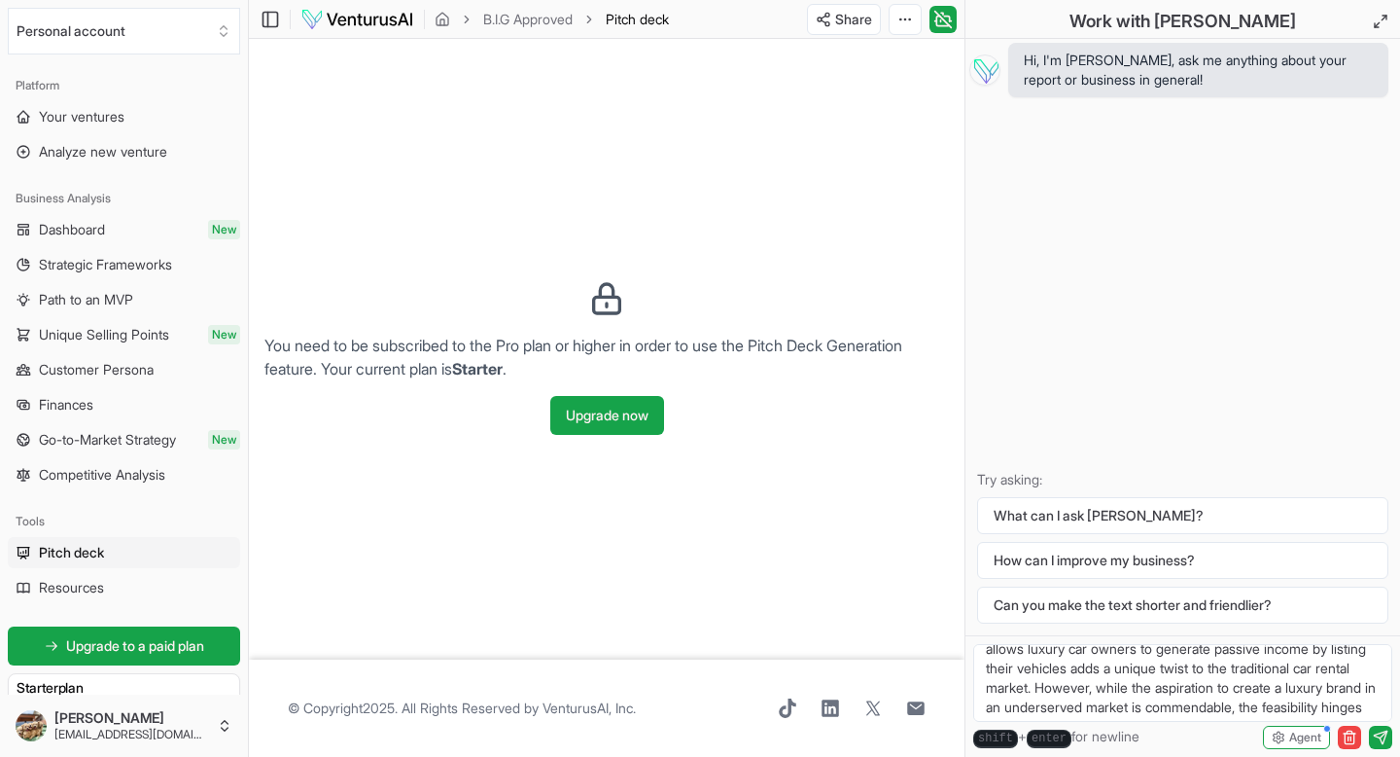
scroll to position [212, 0]
type textarea "This business concept seeks to revolutionize luxury car access in [GEOGRAPHIC_D…"
click at [720, 666] on icon "submit" at bounding box center [1381, 737] width 16 height 16
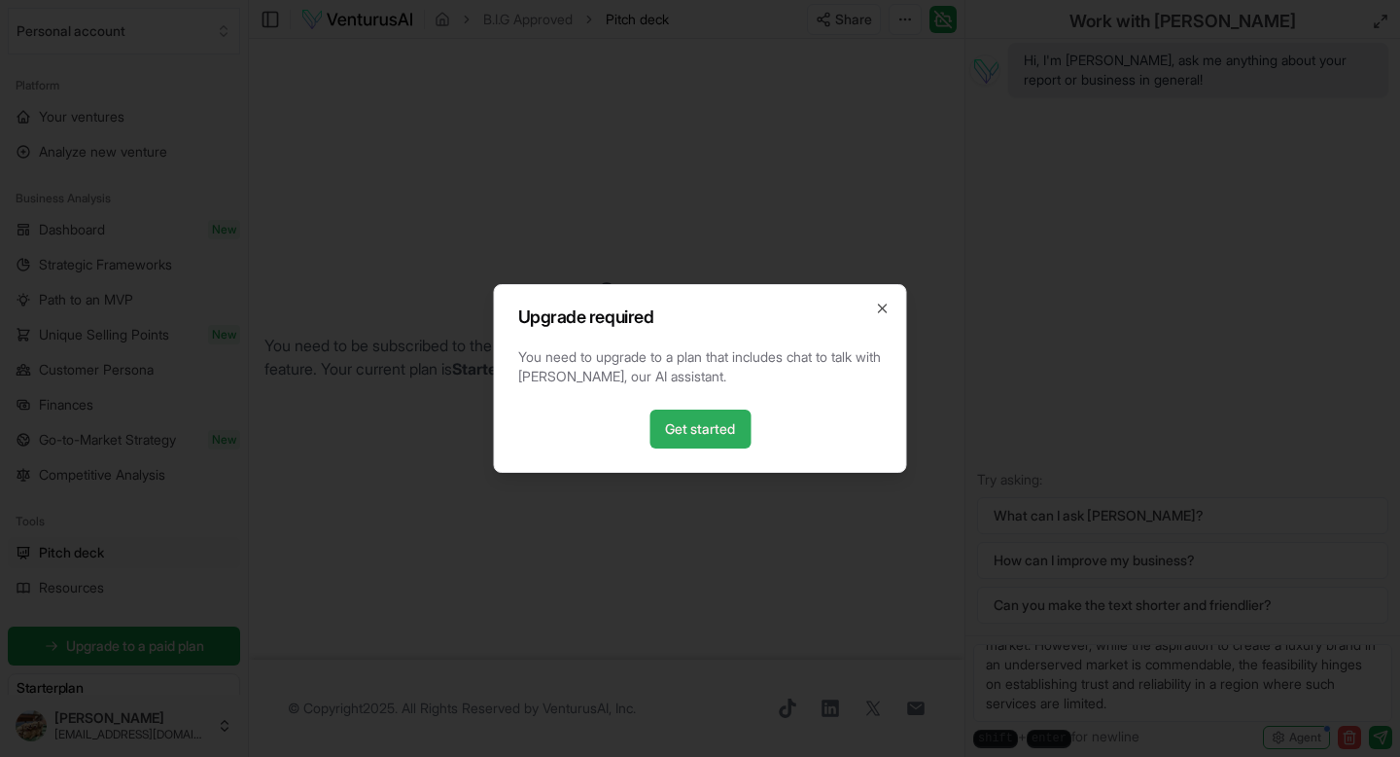
click at [720, 423] on link "Get started" at bounding box center [700, 428] width 101 height 39
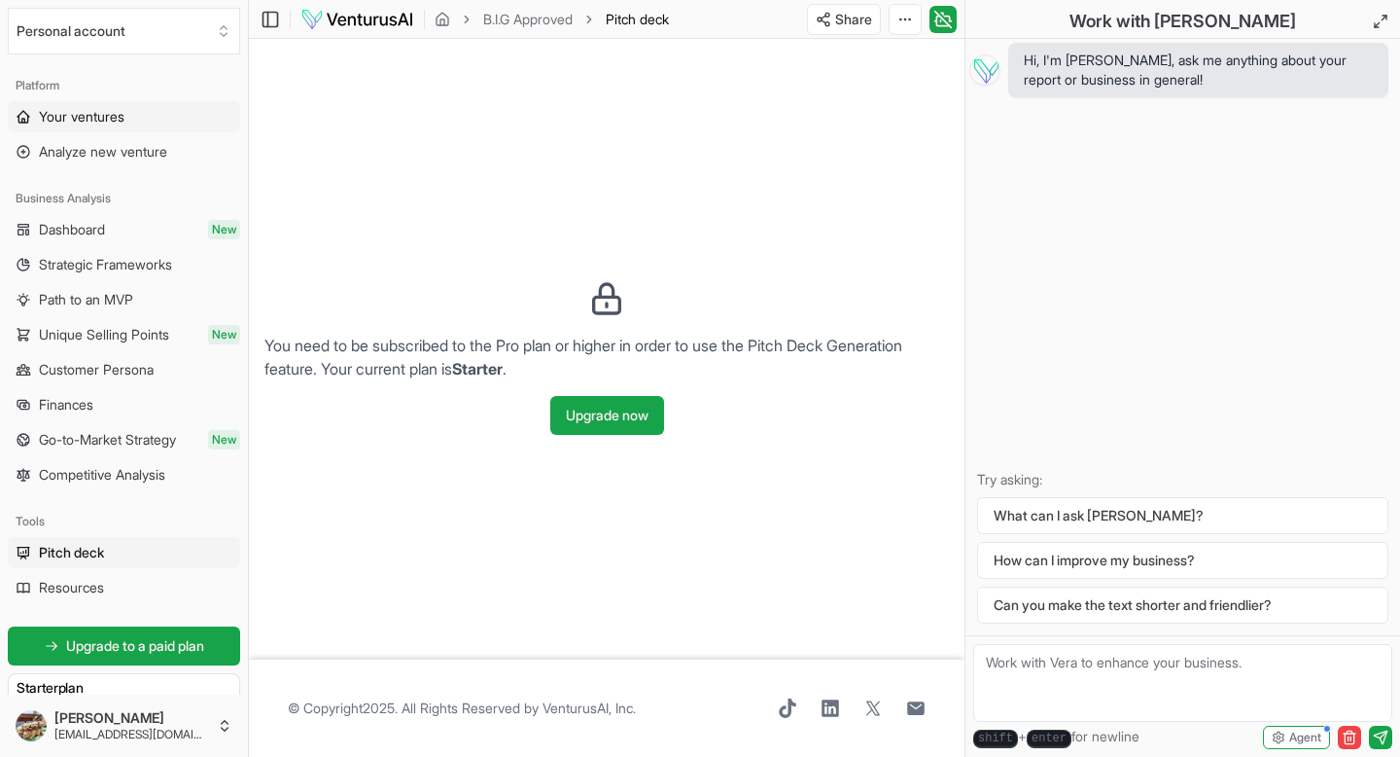
click at [129, 117] on link "Your ventures" at bounding box center [124, 116] width 232 height 31
